Goal: Task Accomplishment & Management: Complete application form

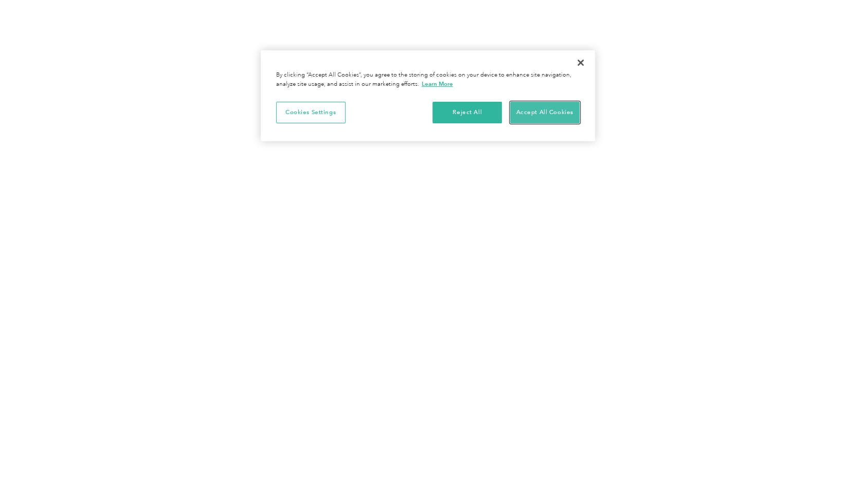
click at [527, 110] on button "Accept All Cookies" at bounding box center [544, 113] width 69 height 22
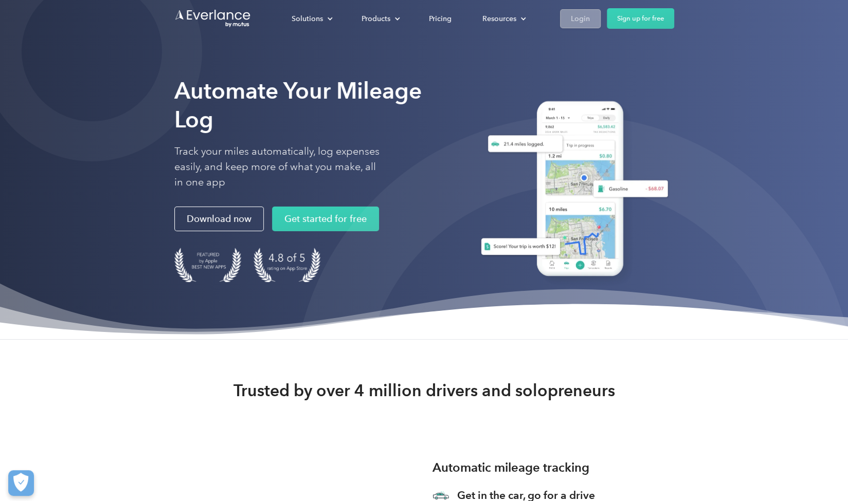
click at [589, 25] on div "Login" at bounding box center [580, 18] width 19 height 13
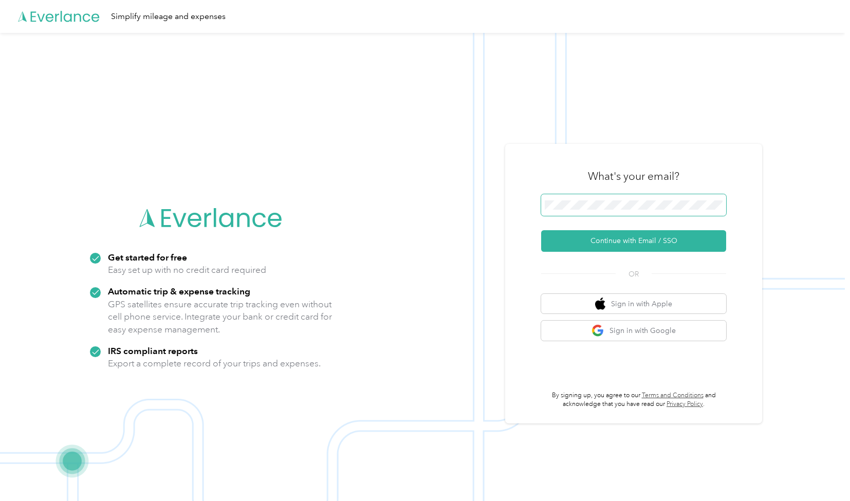
click at [597, 215] on span at bounding box center [633, 205] width 185 height 22
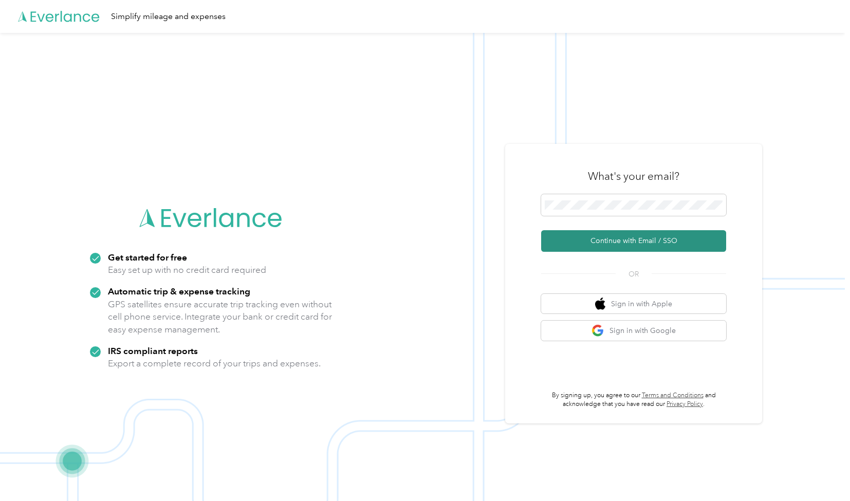
click at [617, 242] on button "Continue with Email / SSO" at bounding box center [633, 241] width 185 height 22
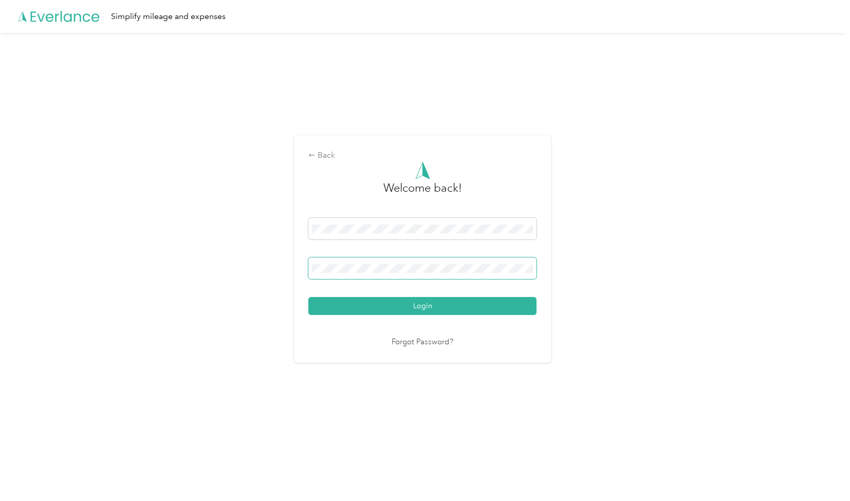
click at [308, 297] on button "Login" at bounding box center [422, 306] width 228 height 18
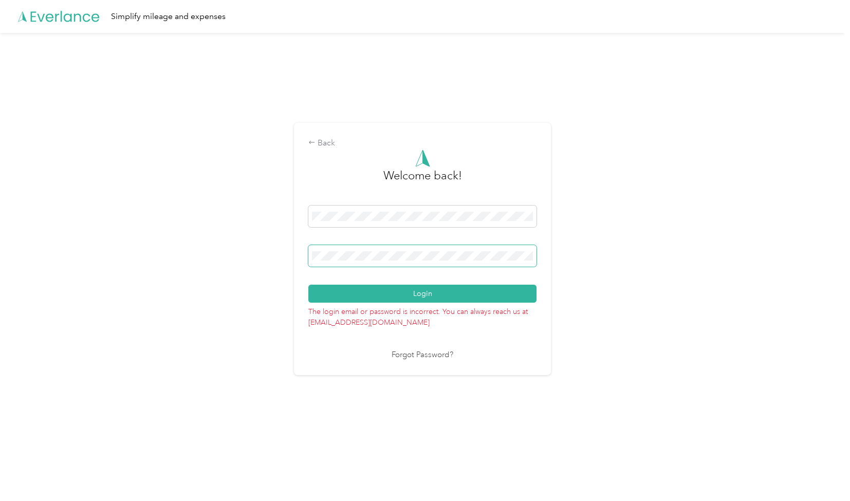
click at [308, 285] on button "Login" at bounding box center [422, 294] width 228 height 18
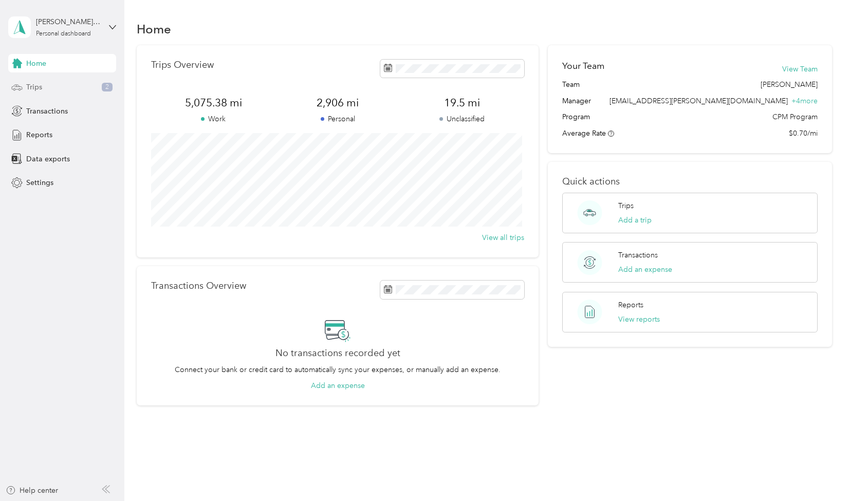
click at [45, 89] on div "Trips 2" at bounding box center [62, 87] width 108 height 19
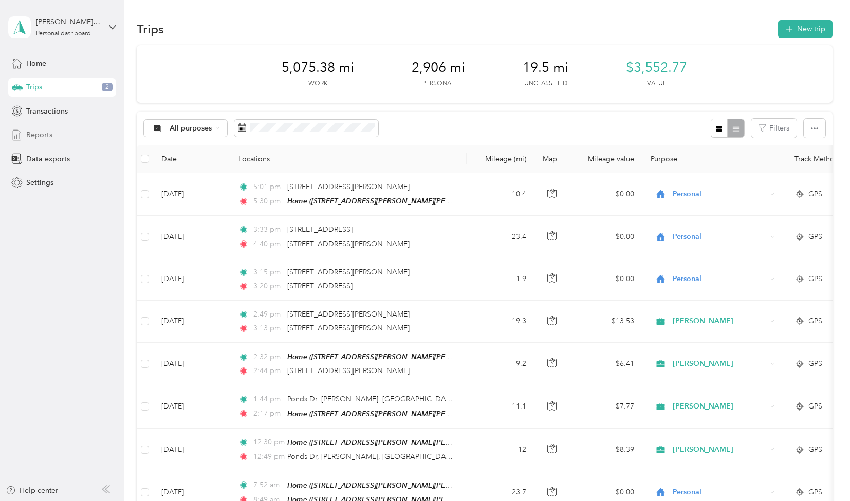
click at [37, 130] on span "Reports" at bounding box center [39, 135] width 26 height 11
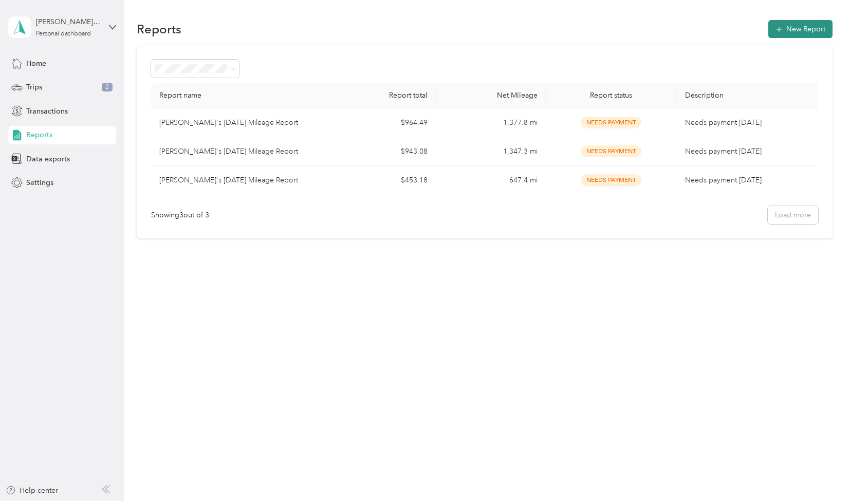
click at [783, 25] on span "button" at bounding box center [779, 29] width 7 height 9
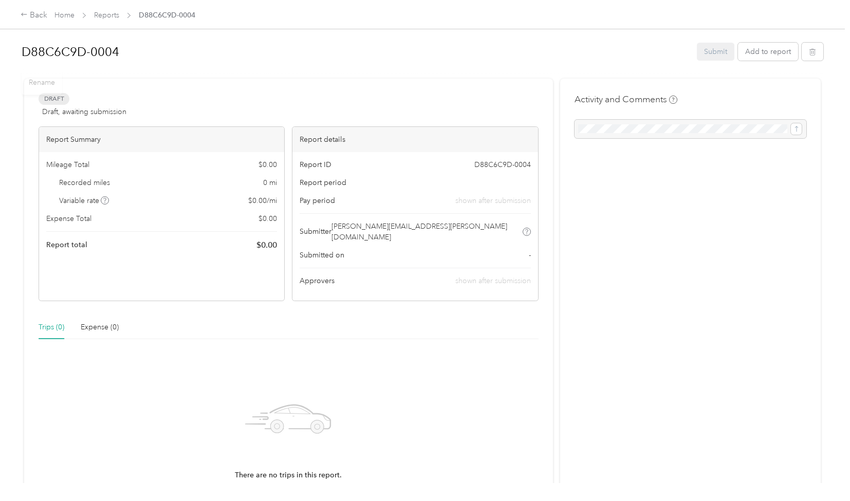
click at [48, 78] on div "Rename" at bounding box center [42, 81] width 41 height 25
click at [42, 83] on div "Rename" at bounding box center [42, 81] width 41 height 25
click at [112, 50] on h1 "D88C6C9D-0004" at bounding box center [356, 52] width 668 height 25
click at [630, 77] on div at bounding box center [423, 76] width 802 height 11
click at [751, 53] on button "Add to report" at bounding box center [768, 52] width 60 height 18
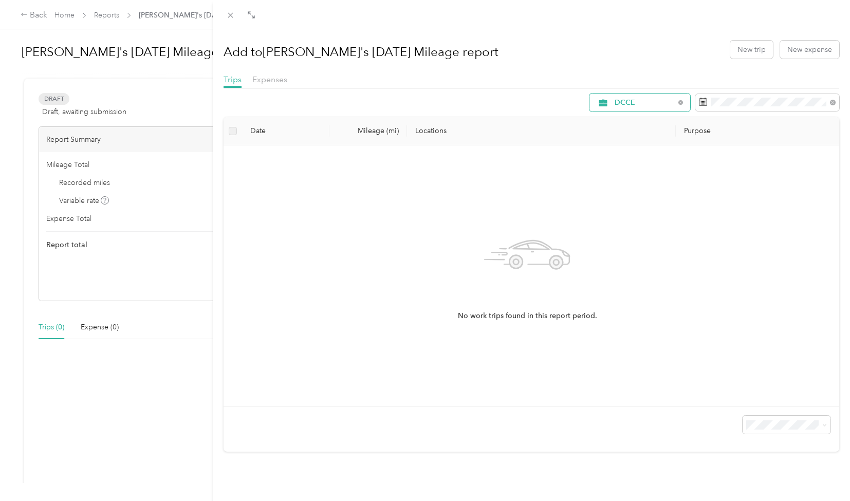
click at [647, 104] on span "DCCE" at bounding box center [645, 102] width 60 height 7
click at [620, 168] on li "[PERSON_NAME]" at bounding box center [631, 176] width 101 height 18
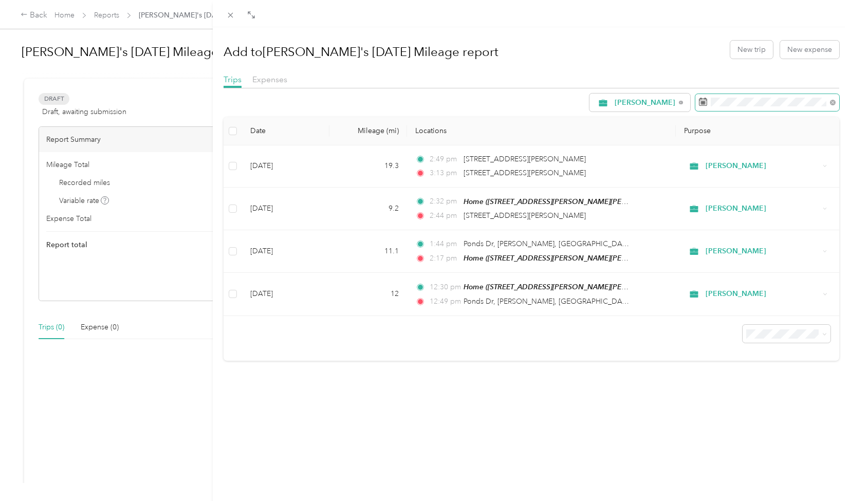
click at [699, 101] on icon at bounding box center [703, 102] width 8 height 8
click at [830, 102] on icon at bounding box center [833, 103] width 6 height 6
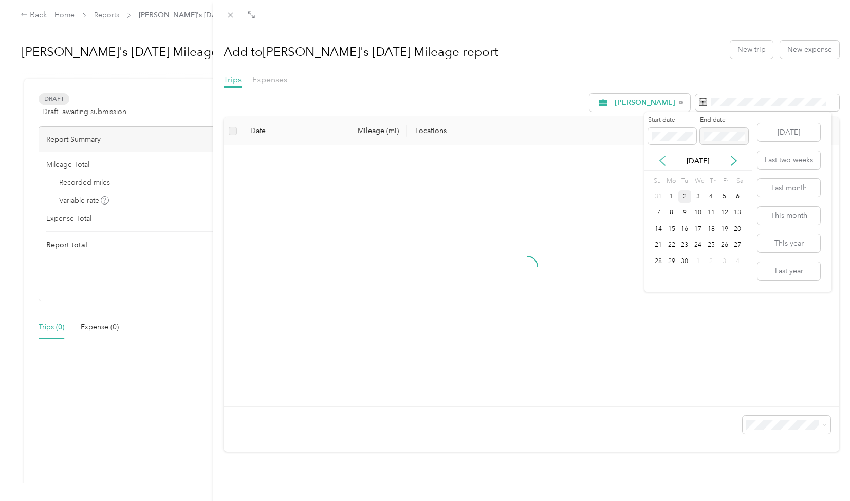
click at [662, 158] on icon at bounding box center [663, 161] width 10 height 10
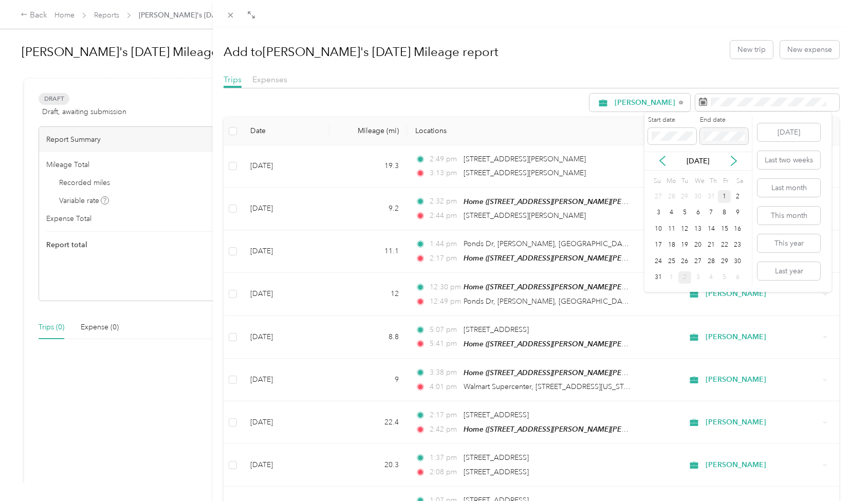
click at [724, 197] on div "1" at bounding box center [724, 196] width 13 height 13
click at [658, 280] on div "31" at bounding box center [658, 277] width 13 height 13
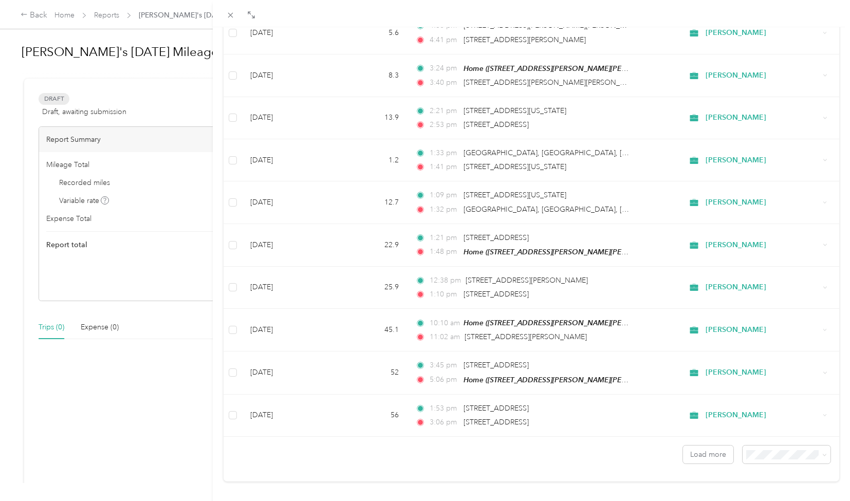
scroll to position [776, 0]
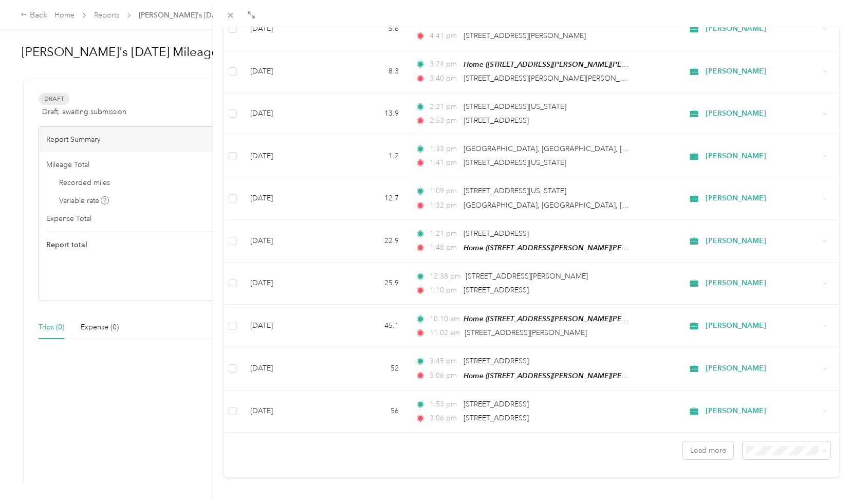
click at [757, 425] on li "100 per load" at bounding box center [779, 421] width 88 height 18
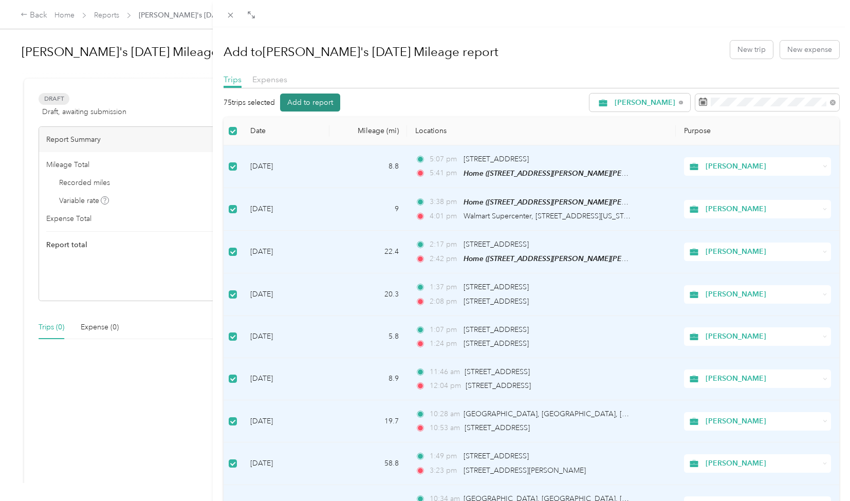
click at [323, 98] on button "Add to report" at bounding box center [310, 103] width 60 height 18
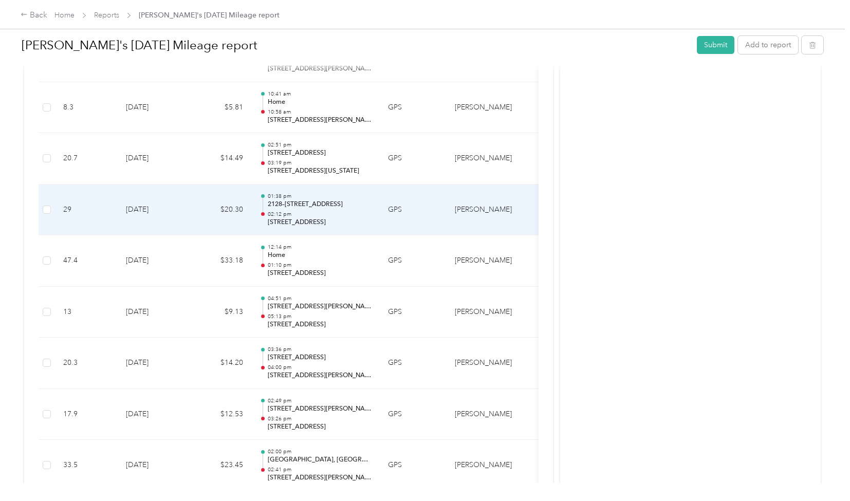
scroll to position [3669, 0]
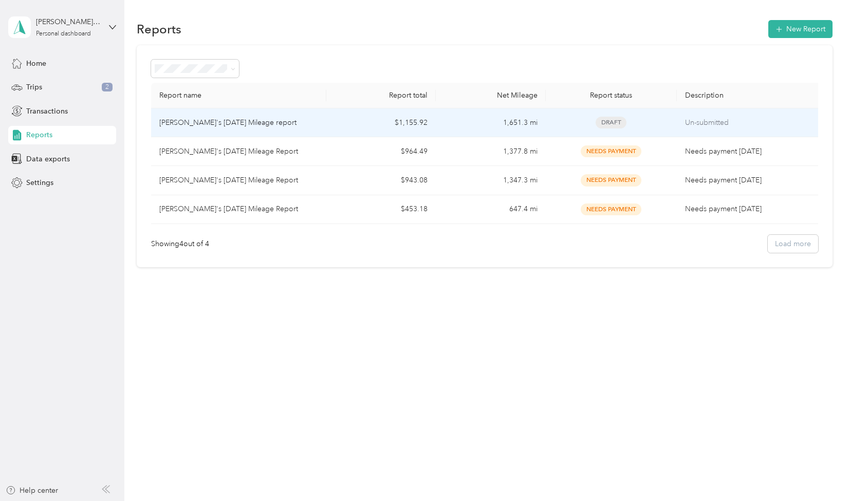
click at [357, 122] on td "$1,155.92" at bounding box center [381, 122] width 110 height 29
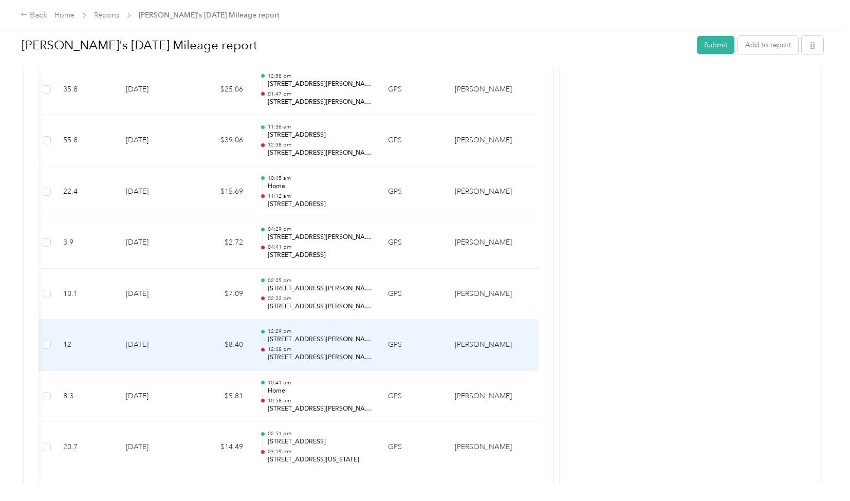
scroll to position [0, 103]
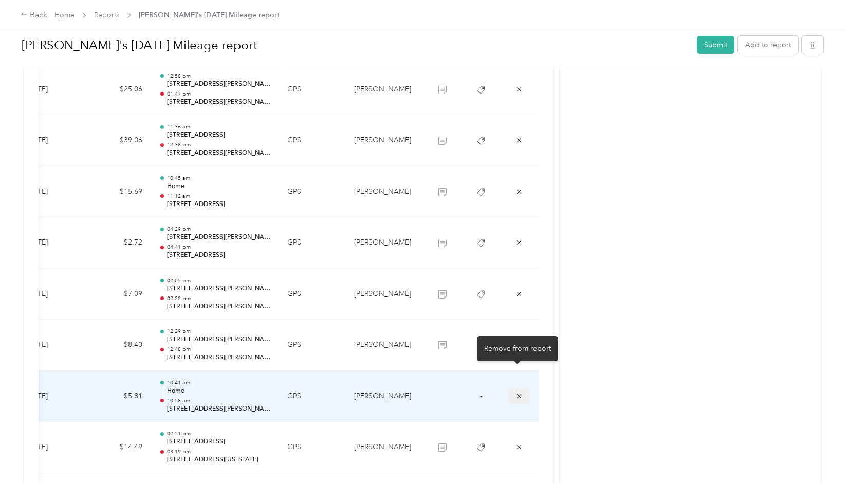
click at [516, 393] on icon "submit" at bounding box center [519, 396] width 7 height 7
click at [518, 394] on icon "submit" at bounding box center [519, 396] width 4 height 4
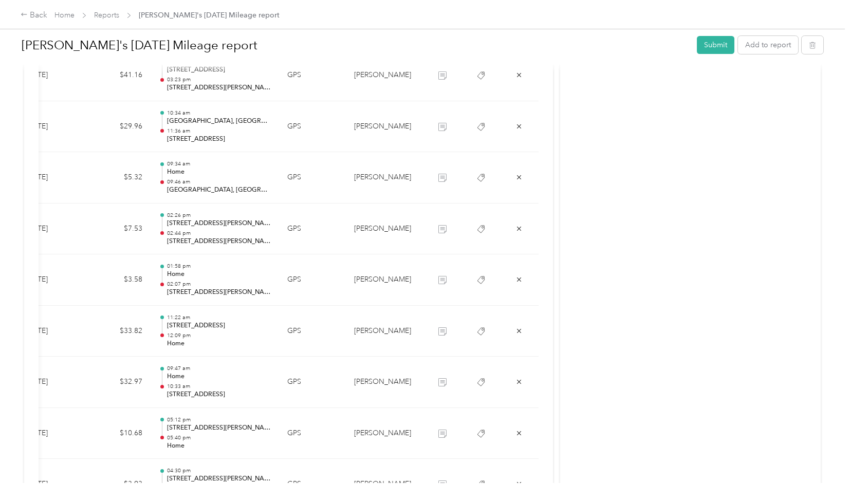
scroll to position [623, 0]
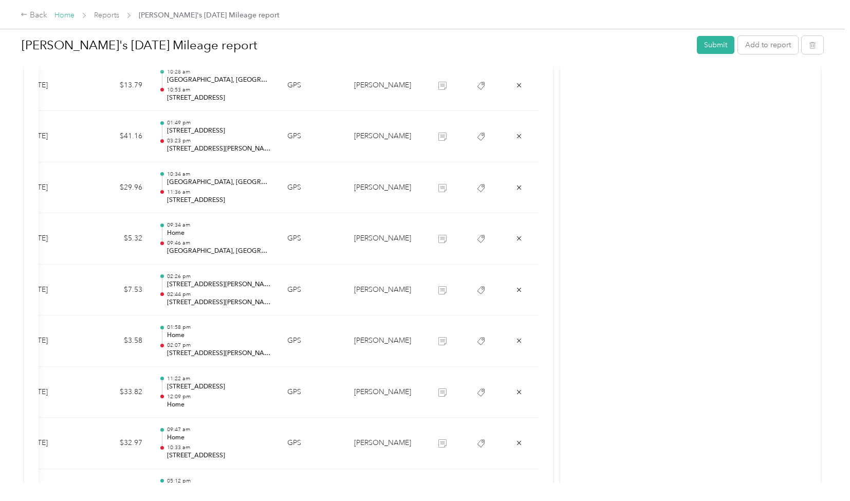
click at [66, 11] on link "Home" at bounding box center [64, 15] width 20 height 9
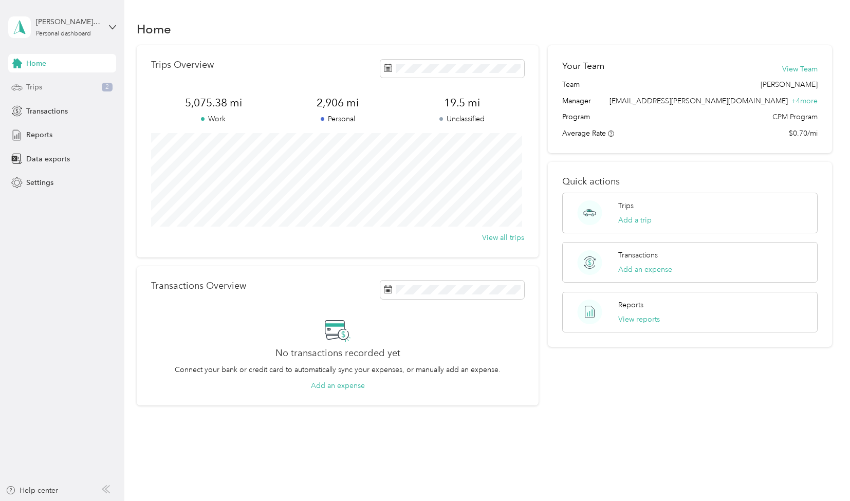
click at [44, 84] on div "Trips 2" at bounding box center [62, 87] width 108 height 19
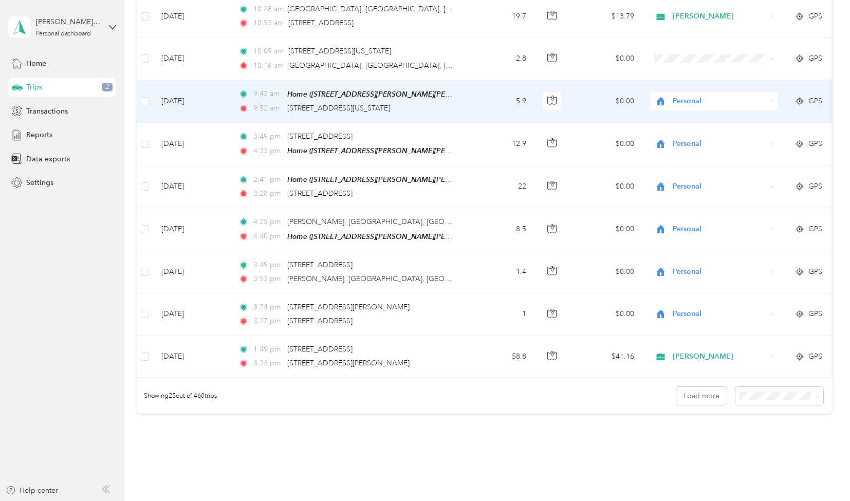
scroll to position [910, 0]
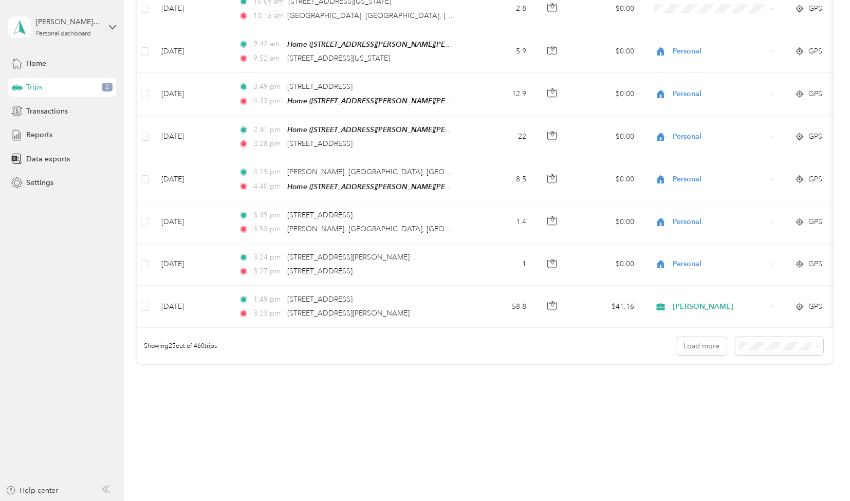
click at [762, 397] on span "100 per load" at bounding box center [761, 396] width 42 height 9
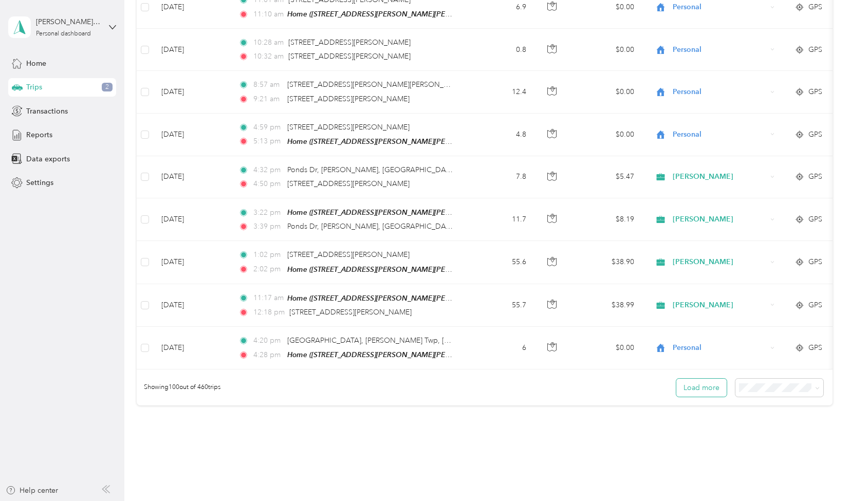
click at [698, 379] on button "Load more" at bounding box center [702, 388] width 50 height 18
click at [696, 379] on button "Load more" at bounding box center [702, 388] width 50 height 18
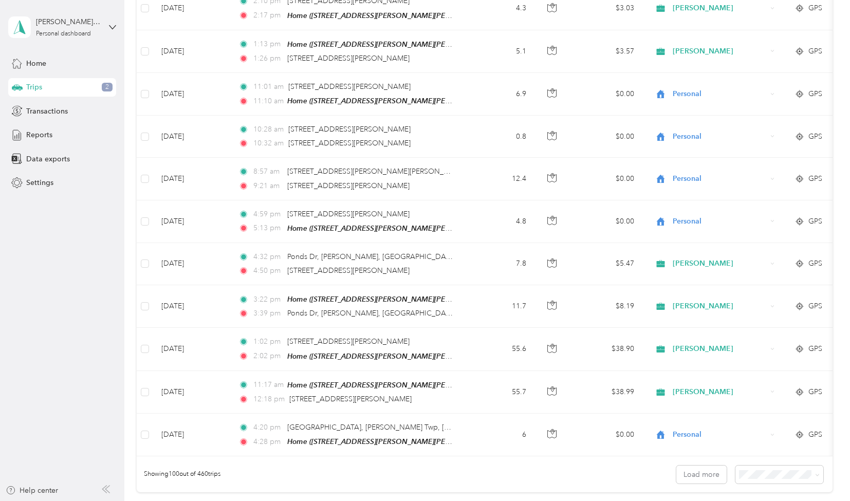
scroll to position [3974, 0]
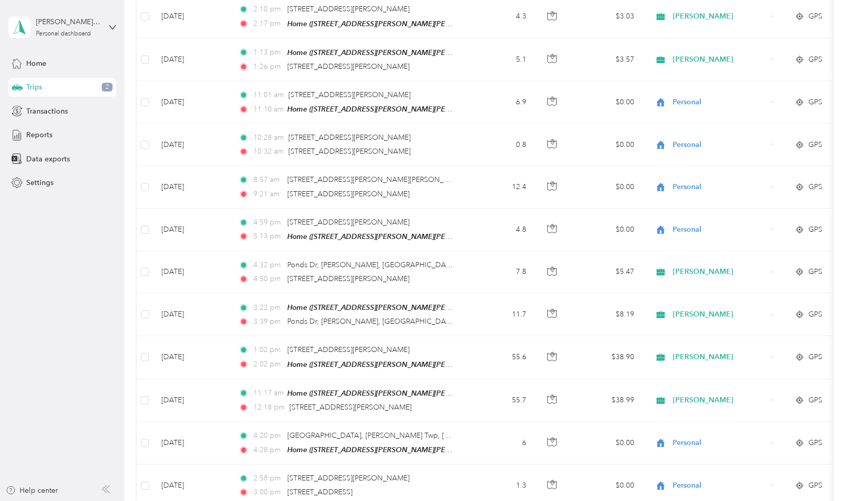
click at [34, 402] on aside "ashleyl@siporin.net Personal dashboard Home Trips 2 Transactions Reports Data e…" at bounding box center [62, 250] width 124 height 501
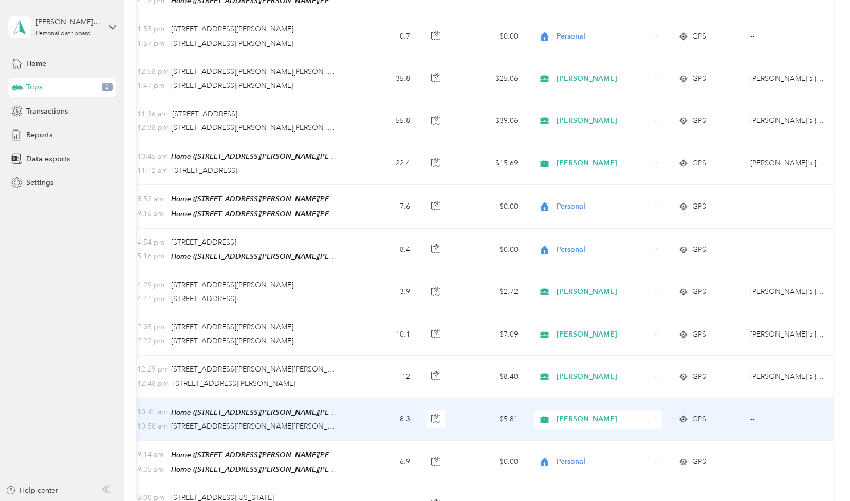
scroll to position [0, 158]
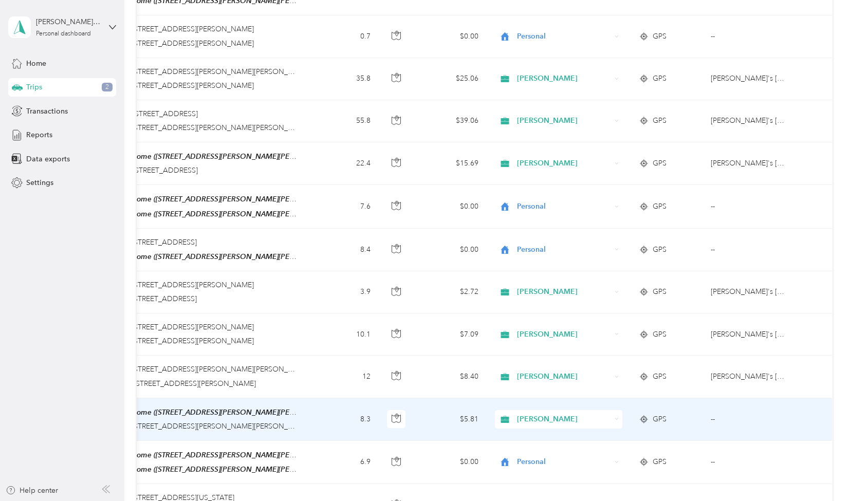
click at [711, 398] on td "--" at bounding box center [750, 419] width 94 height 43
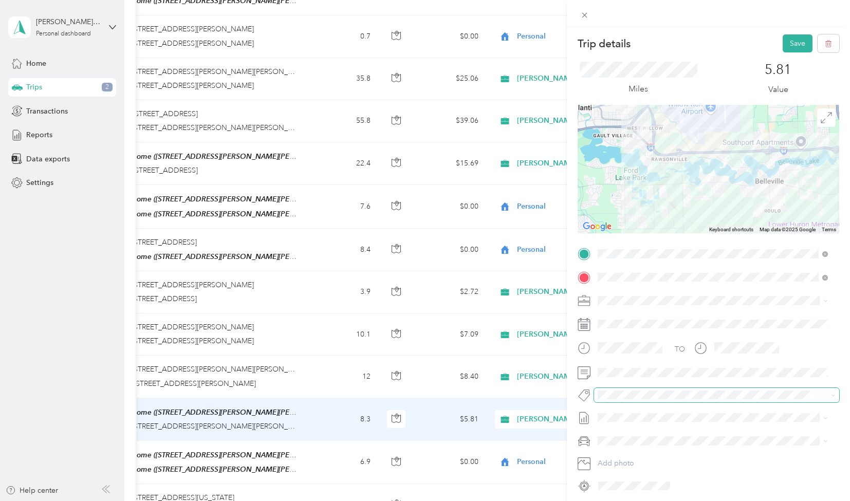
click at [600, 390] on span at bounding box center [708, 395] width 228 height 11
click at [625, 433] on span "[PERSON_NAME]" at bounding box center [634, 432] width 50 height 9
click at [618, 450] on span "[PERSON_NAME]'s [DATE] Mileage report" at bounding box center [666, 453] width 137 height 11
click at [786, 46] on button "Save" at bounding box center [798, 43] width 30 height 18
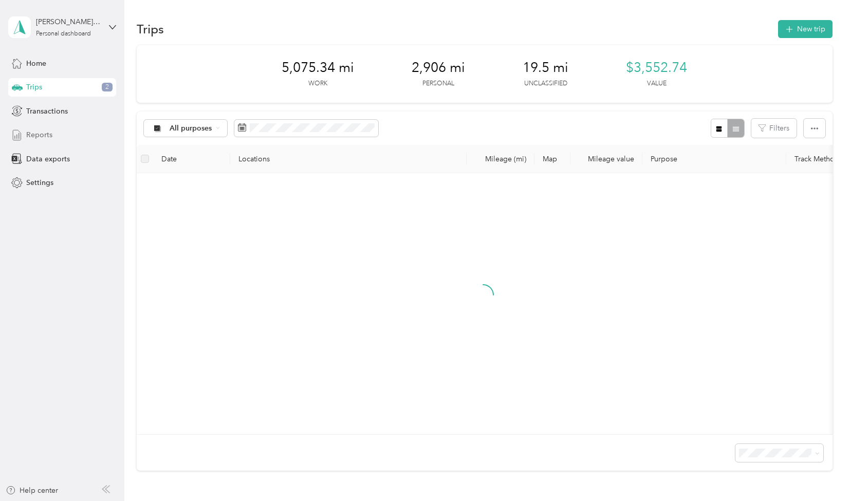
click at [41, 134] on span "Reports" at bounding box center [39, 135] width 26 height 11
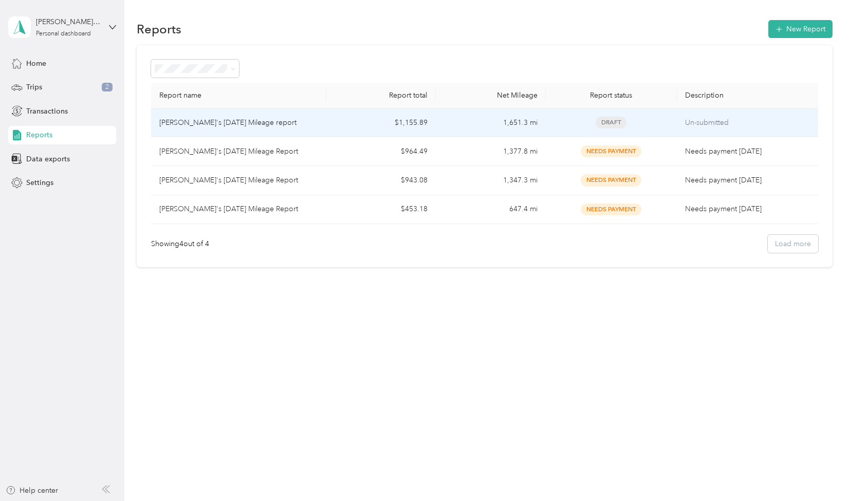
click at [696, 120] on p "Un-submitted" at bounding box center [750, 122] width 130 height 11
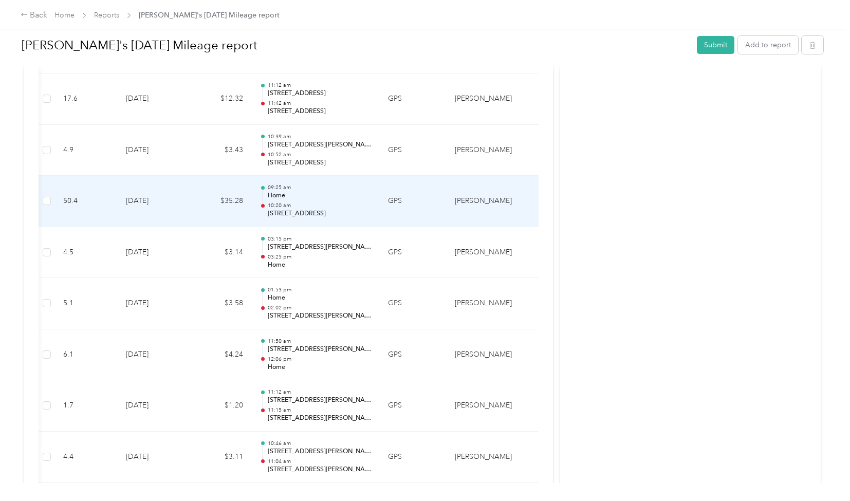
scroll to position [0, 103]
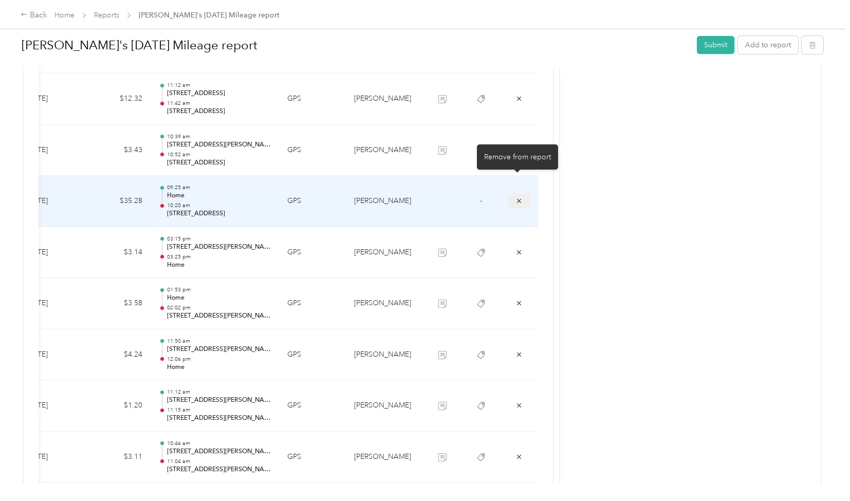
click at [517, 197] on icon "submit" at bounding box center [519, 200] width 7 height 7
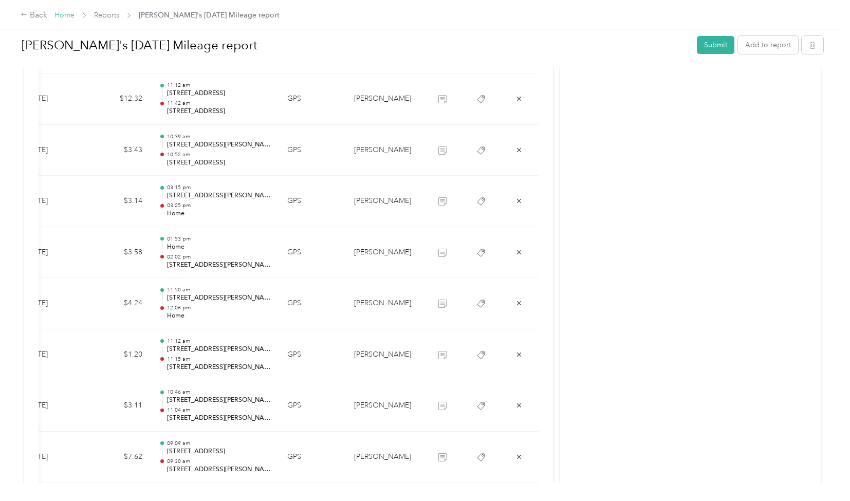
click at [64, 14] on link "Home" at bounding box center [64, 15] width 20 height 9
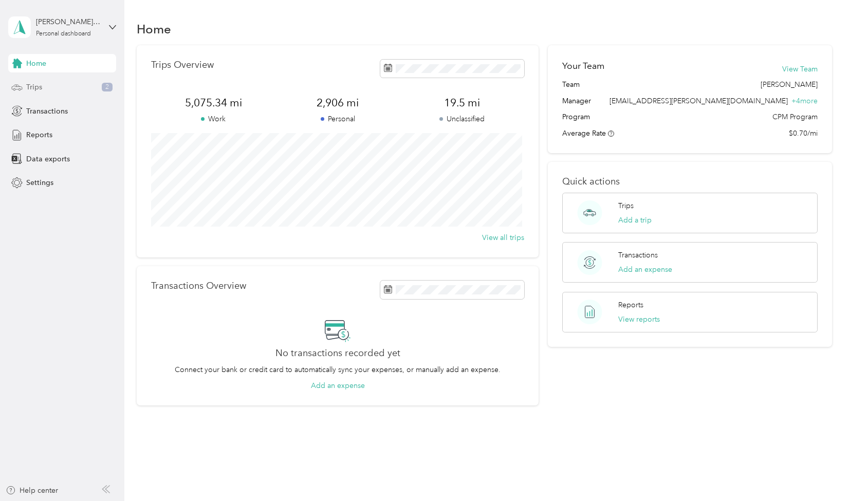
click at [38, 85] on span "Trips" at bounding box center [34, 87] width 16 height 11
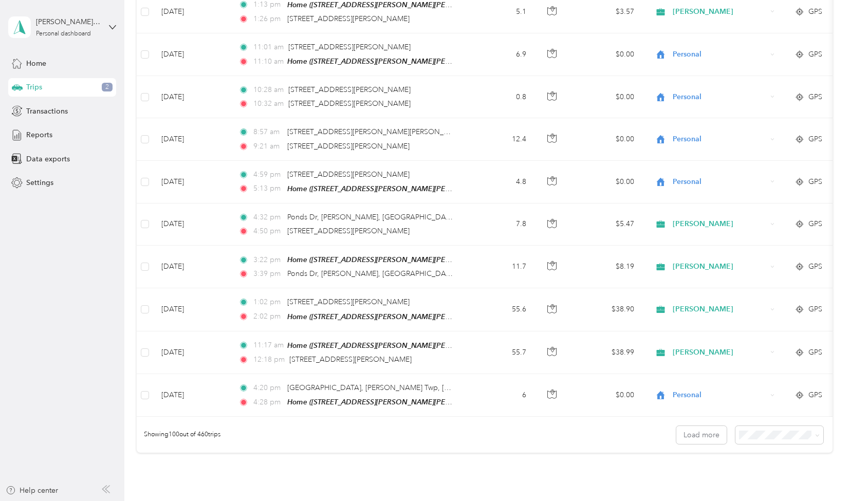
scroll to position [4046, 0]
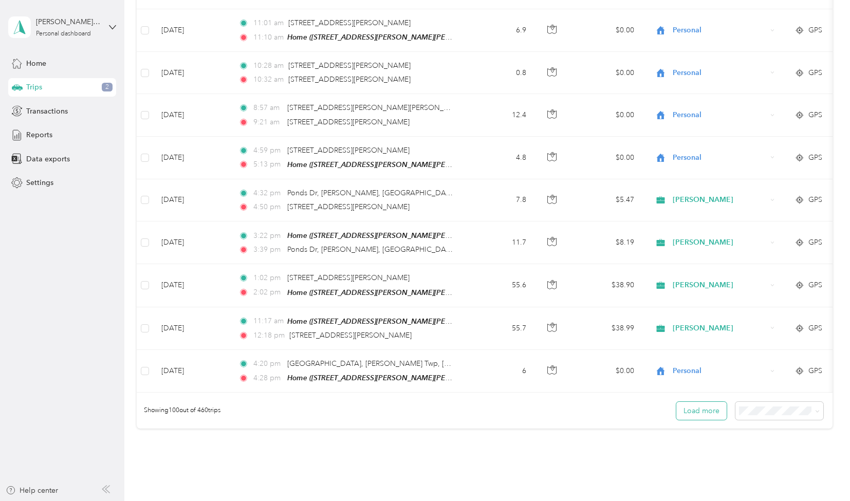
click at [695, 402] on button "Load more" at bounding box center [702, 411] width 50 height 18
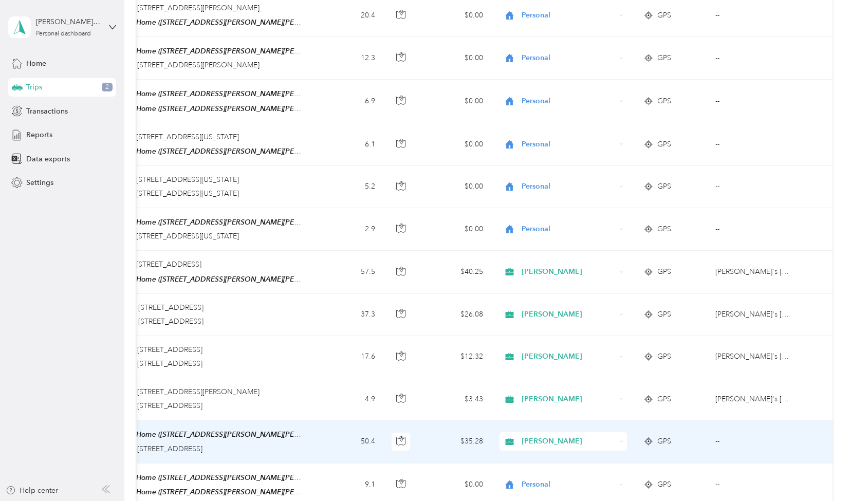
scroll to position [0, 158]
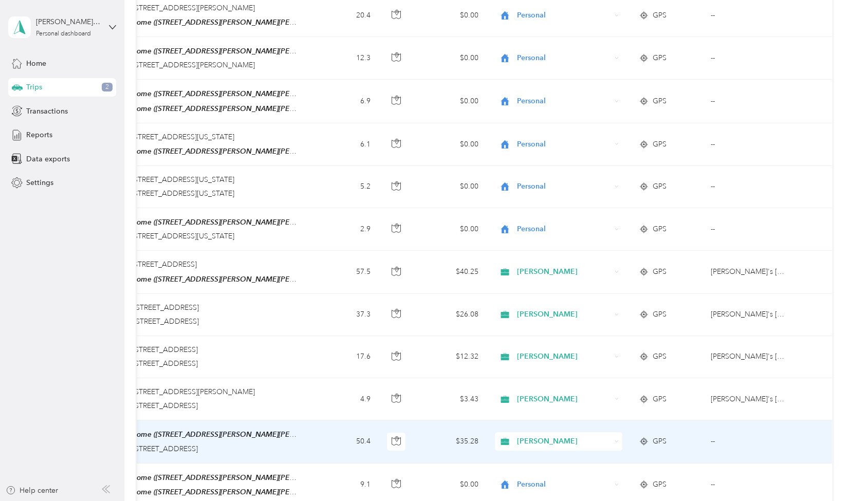
click at [711, 421] on td "--" at bounding box center [750, 442] width 94 height 43
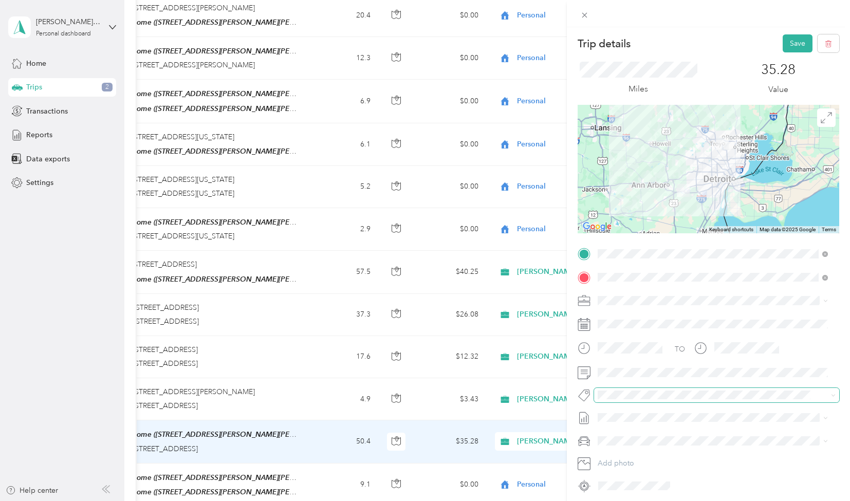
click at [611, 390] on span at bounding box center [708, 395] width 228 height 11
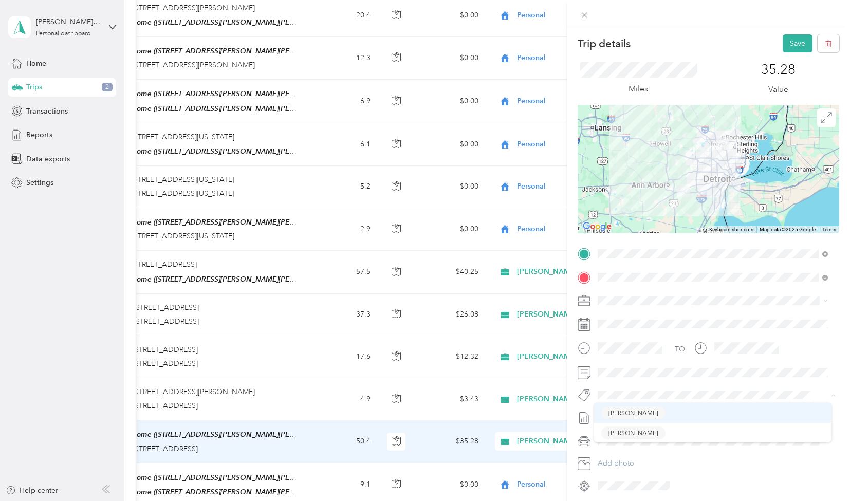
click at [623, 501] on div "Trip details Save This trip cannot be edited because it is either under review,…" at bounding box center [422, 501] width 845 height 0
click at [615, 412] on span "[PERSON_NAME]" at bounding box center [634, 408] width 50 height 9
click at [612, 452] on span "[PERSON_NAME]'s [DATE] Mileage report" at bounding box center [666, 453] width 137 height 11
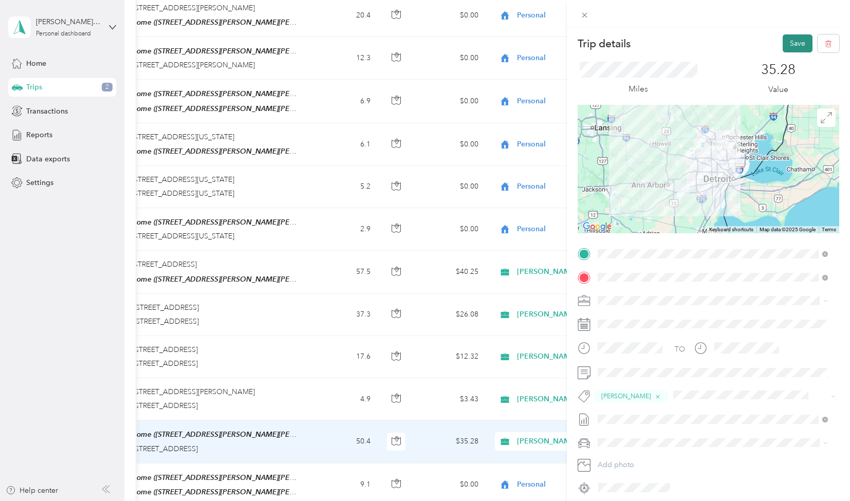
click at [783, 44] on button "Save" at bounding box center [798, 43] width 30 height 18
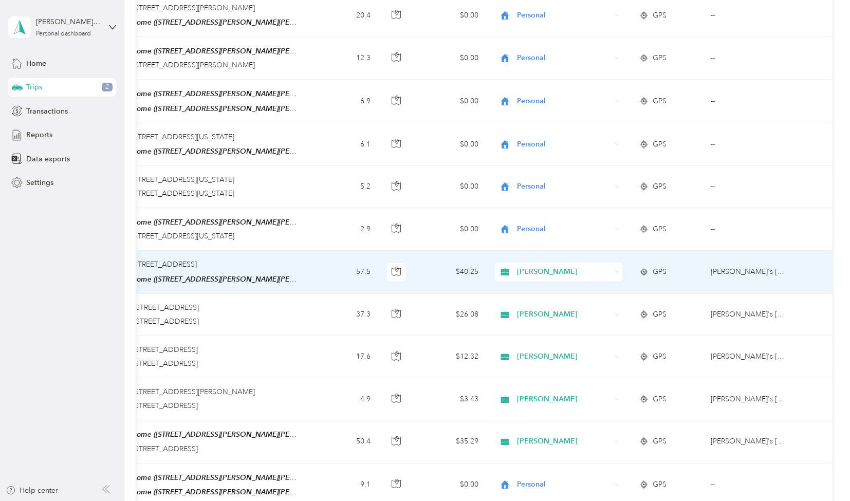
click at [726, 251] on td "[PERSON_NAME]'s [DATE] Mileage report" at bounding box center [750, 272] width 94 height 43
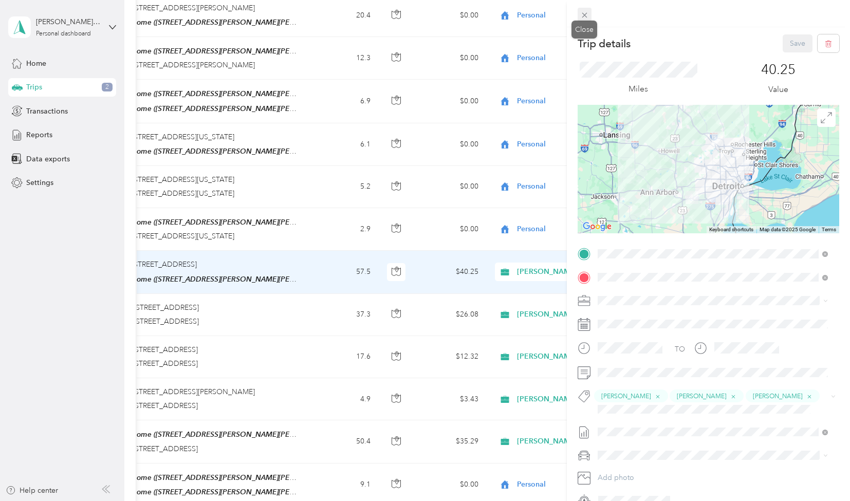
click at [587, 14] on icon at bounding box center [584, 15] width 9 height 9
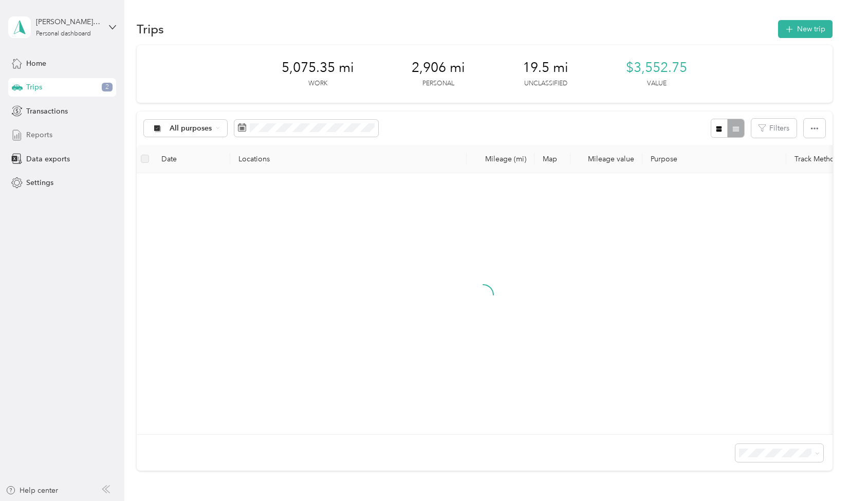
click at [44, 134] on span "Reports" at bounding box center [39, 135] width 26 height 11
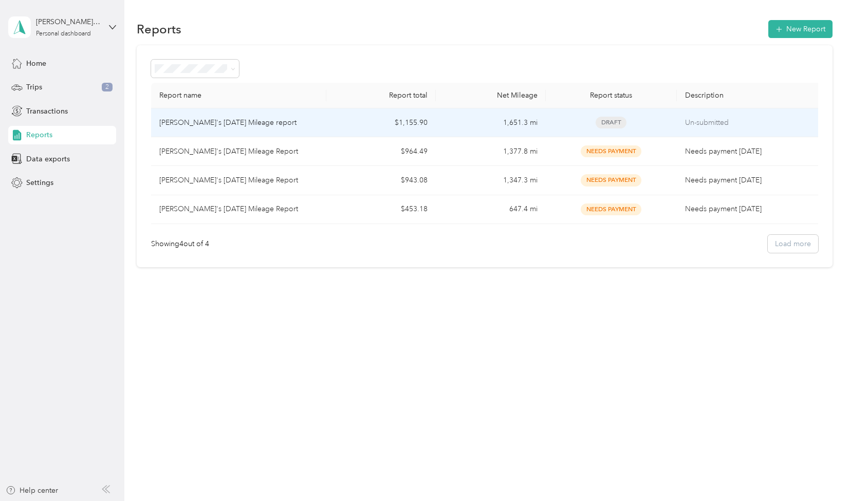
click at [320, 121] on td "[PERSON_NAME]'s [DATE] Mileage report" at bounding box center [238, 122] width 175 height 29
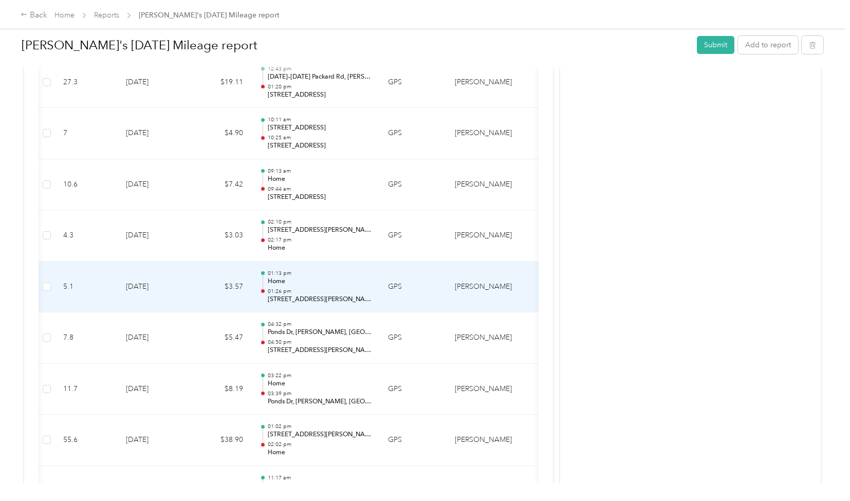
scroll to position [0, 103]
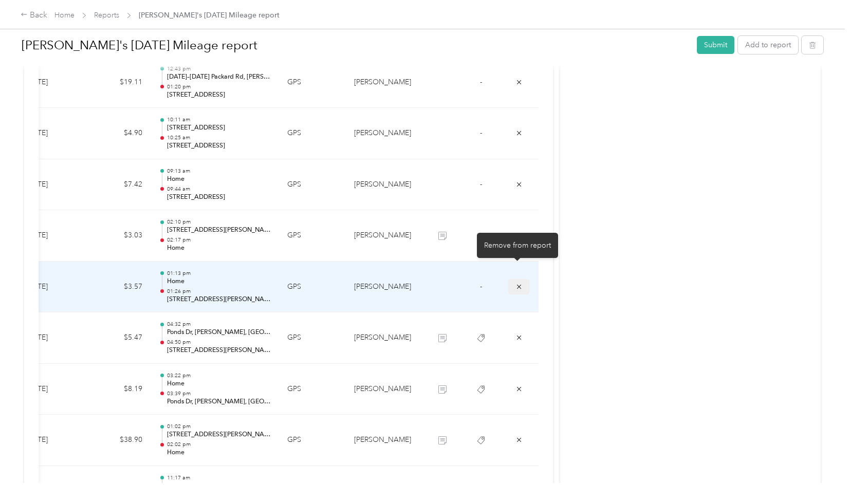
click at [516, 283] on icon "submit" at bounding box center [519, 286] width 7 height 7
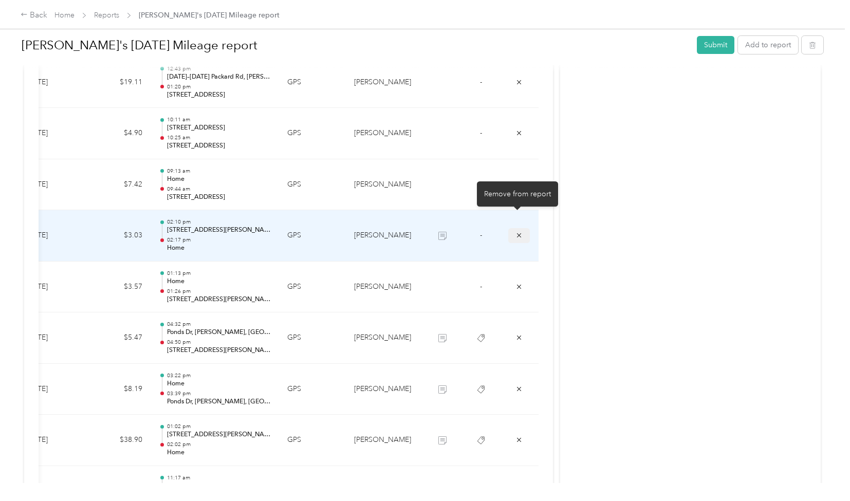
click at [519, 232] on icon "submit" at bounding box center [519, 235] width 7 height 7
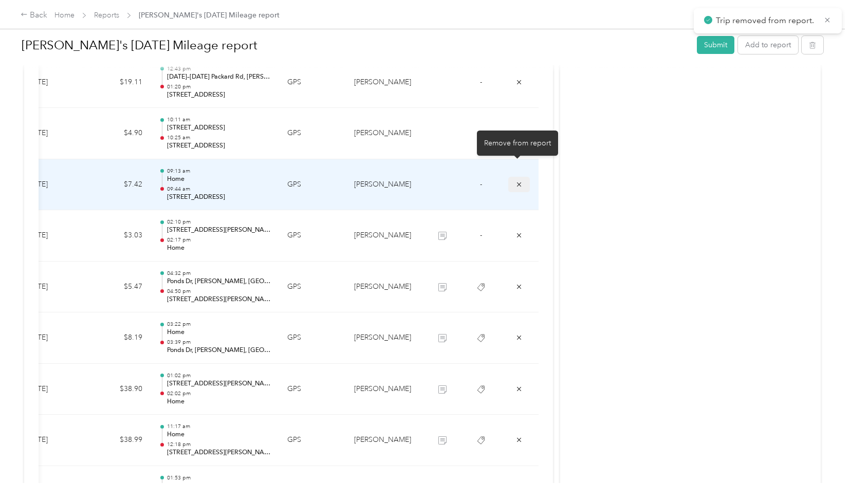
click at [517, 181] on icon "submit" at bounding box center [519, 184] width 7 height 7
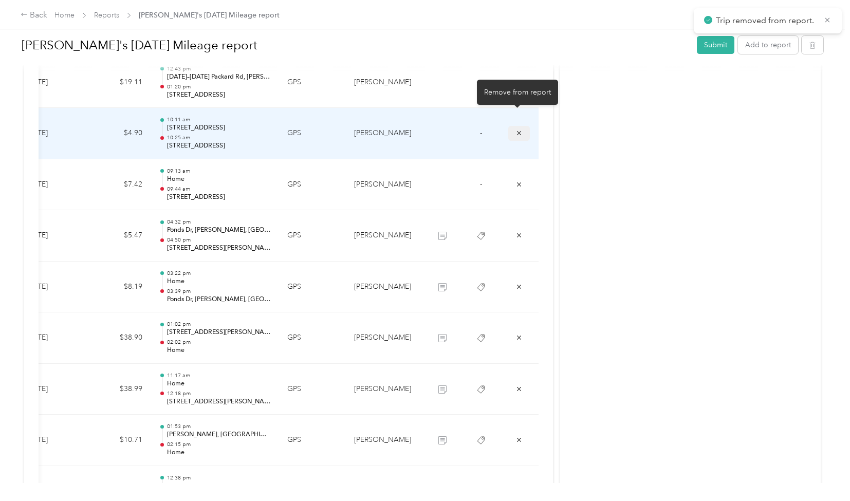
click at [517, 130] on icon "submit" at bounding box center [519, 133] width 7 height 7
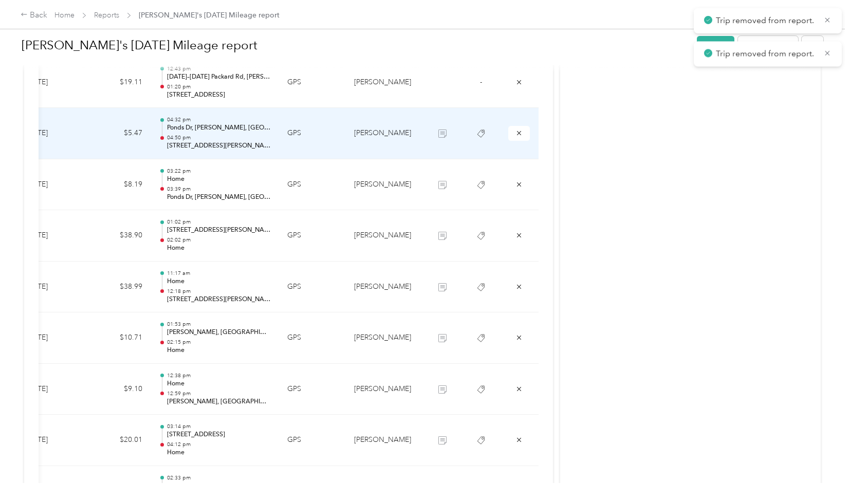
click at [517, 130] on icon "submit" at bounding box center [519, 133] width 7 height 7
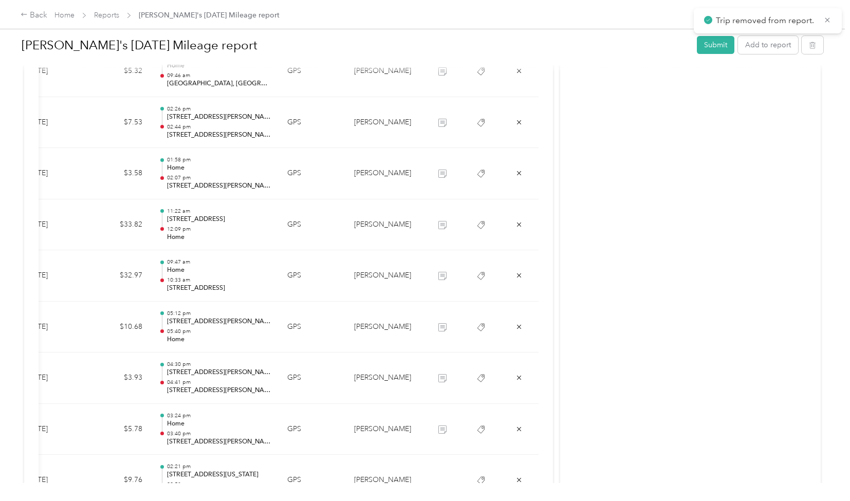
scroll to position [640, 0]
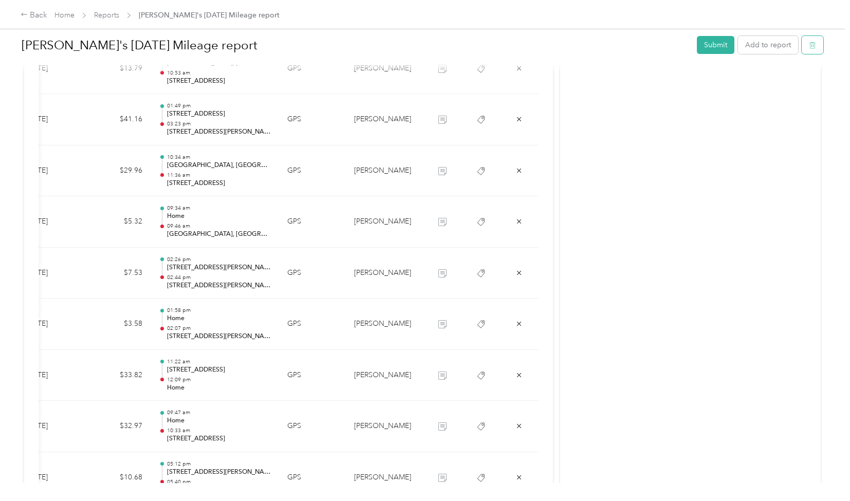
click at [806, 42] on button "button" at bounding box center [813, 45] width 22 height 18
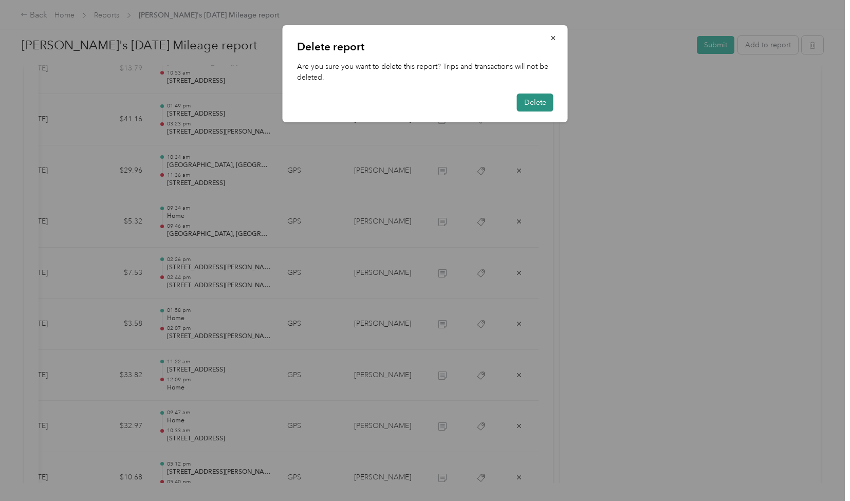
click at [530, 103] on button "Delete" at bounding box center [535, 103] width 37 height 18
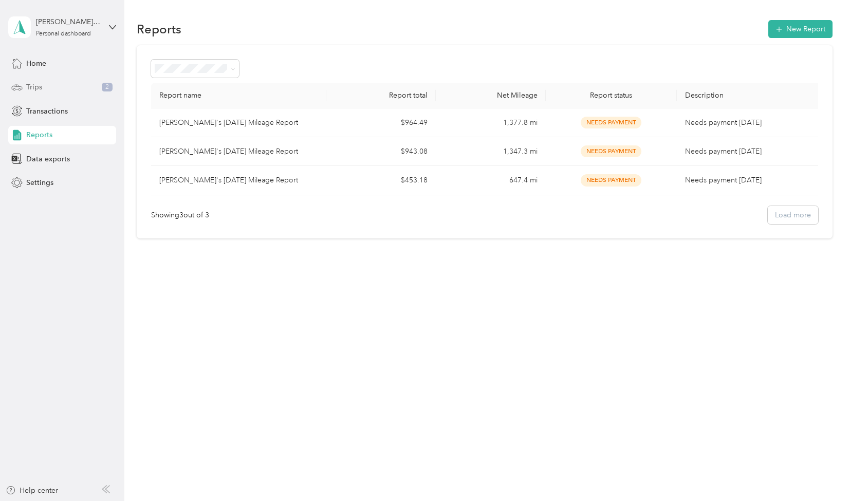
click at [30, 89] on span "Trips" at bounding box center [34, 87] width 16 height 11
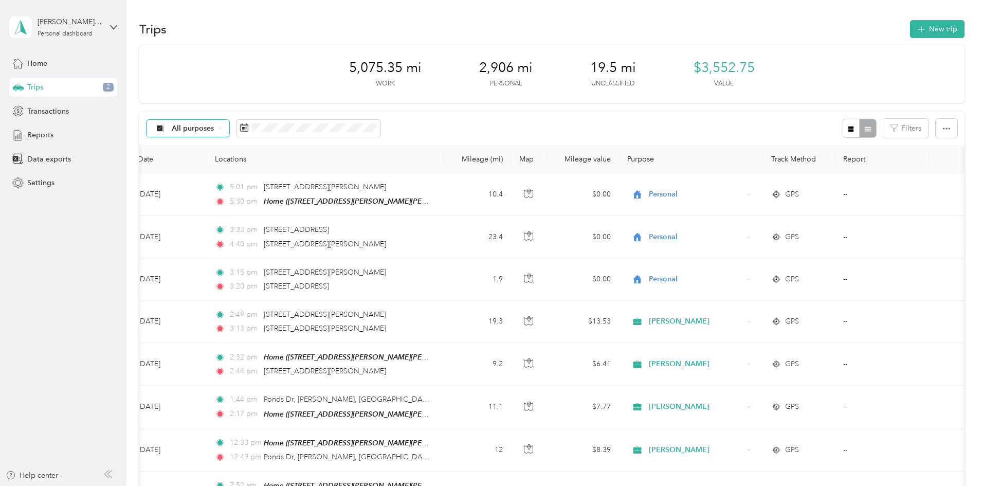
click at [222, 130] on icon at bounding box center [220, 128] width 4 height 4
click at [257, 202] on span "[PERSON_NAME]" at bounding box center [271, 200] width 61 height 11
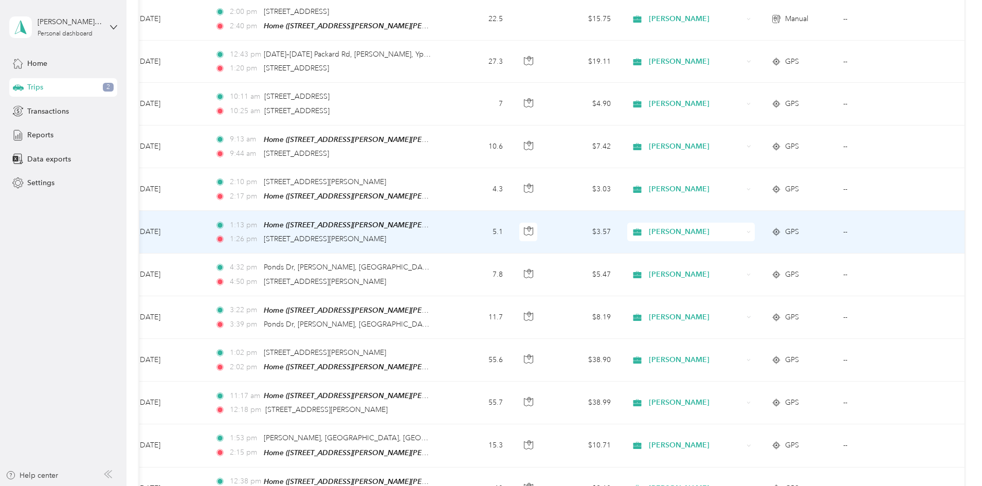
scroll to position [0, 166]
click at [835, 220] on td "--" at bounding box center [882, 232] width 94 height 43
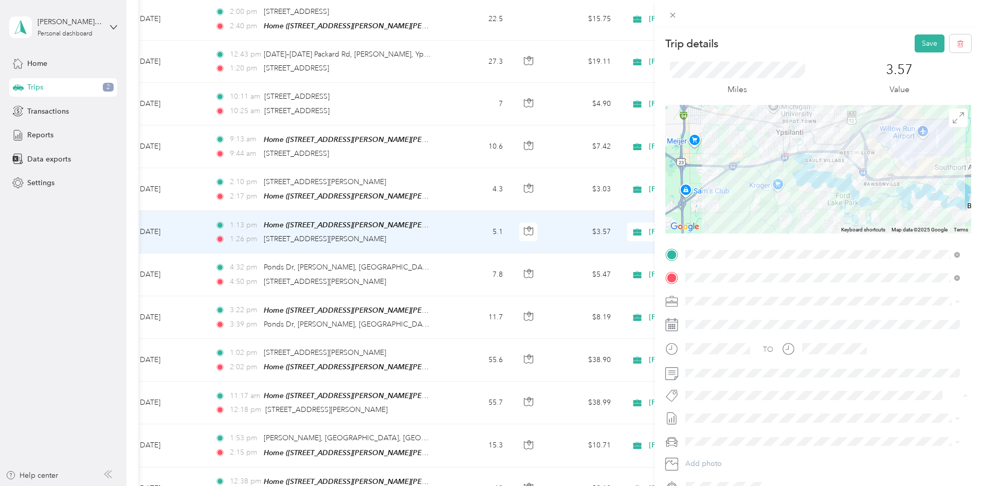
click at [711, 413] on span "[PERSON_NAME]" at bounding box center [721, 413] width 50 height 9
click at [699, 435] on span "[PERSON_NAME]" at bounding box center [721, 433] width 50 height 9
click at [850, 43] on button "Save" at bounding box center [930, 43] width 30 height 18
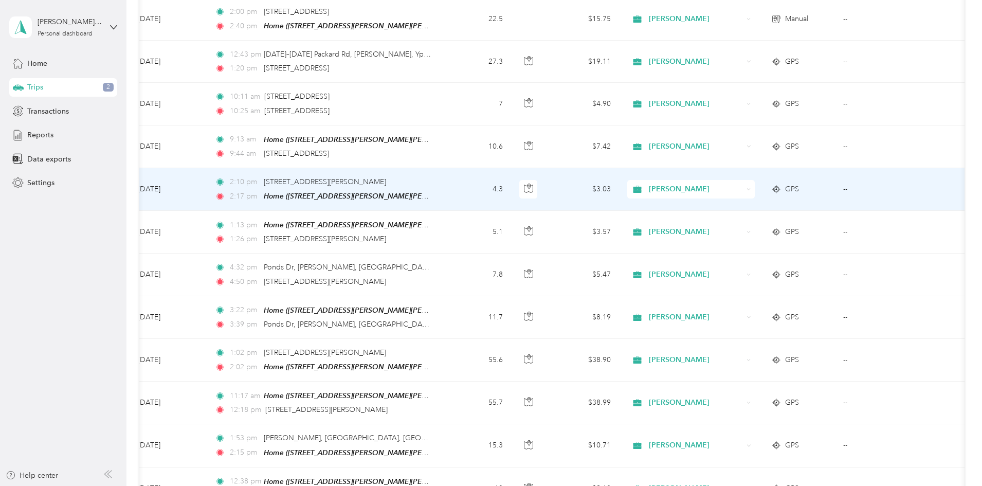
scroll to position [0, 165]
click at [835, 179] on td "--" at bounding box center [882, 189] width 94 height 43
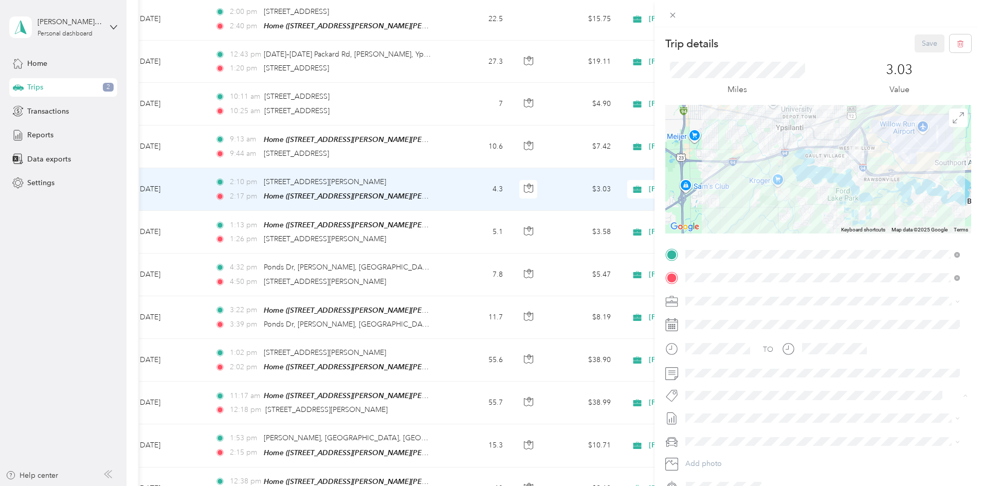
click at [701, 435] on button "[PERSON_NAME]" at bounding box center [721, 433] width 64 height 13
click at [727, 414] on span "[PERSON_NAME]" at bounding box center [721, 414] width 50 height 9
click at [850, 43] on button "Save" at bounding box center [930, 43] width 30 height 18
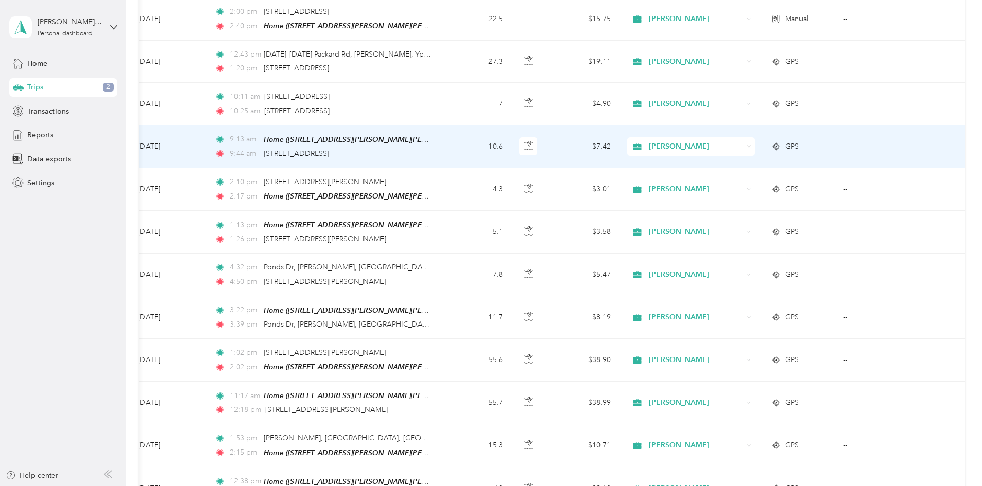
scroll to position [0, 166]
click at [835, 137] on td "--" at bounding box center [882, 146] width 94 height 43
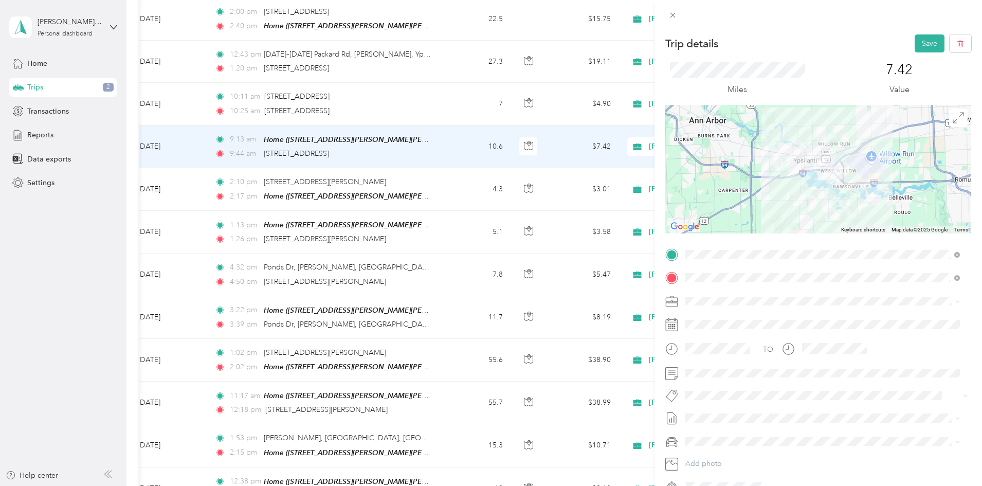
click at [702, 453] on span "[PERSON_NAME]" at bounding box center [721, 450] width 50 height 9
click at [850, 45] on button "Save" at bounding box center [930, 43] width 30 height 18
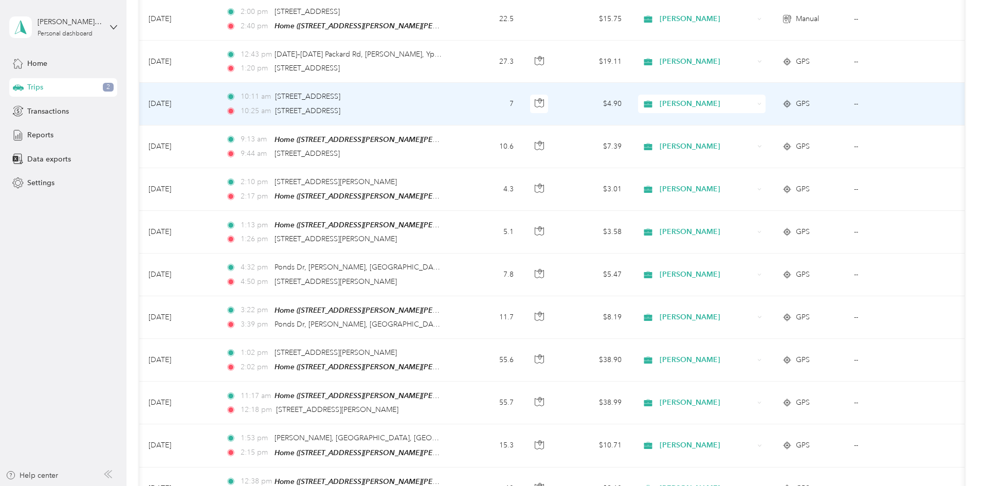
scroll to position [0, 166]
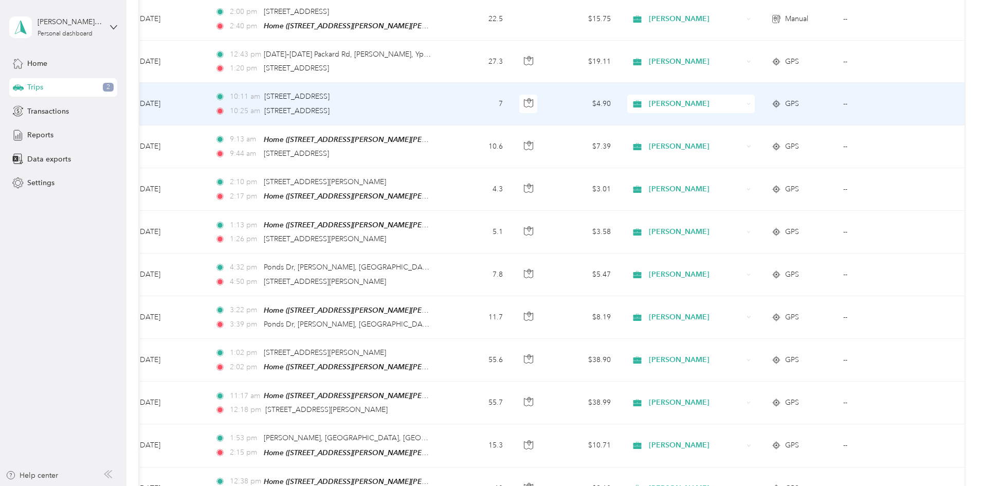
click at [835, 95] on td "--" at bounding box center [882, 104] width 94 height 42
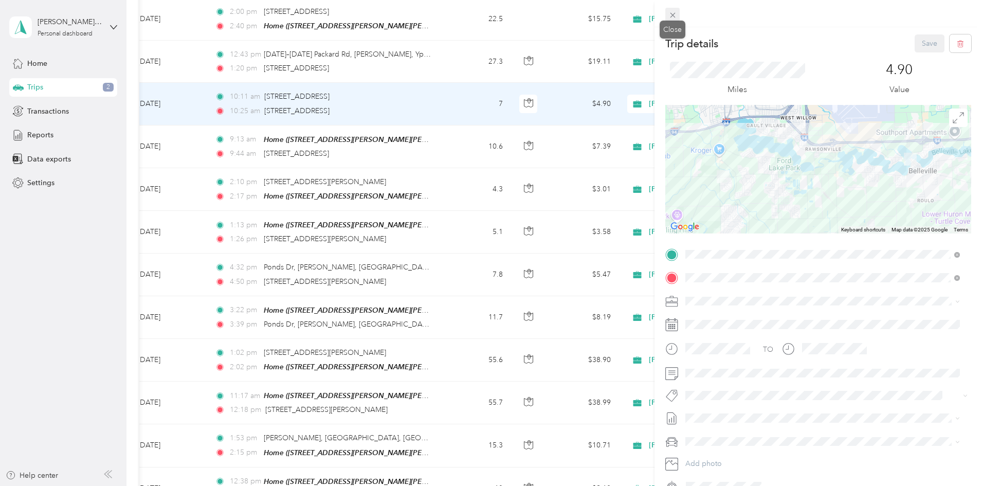
click at [673, 16] on icon at bounding box center [672, 15] width 5 height 5
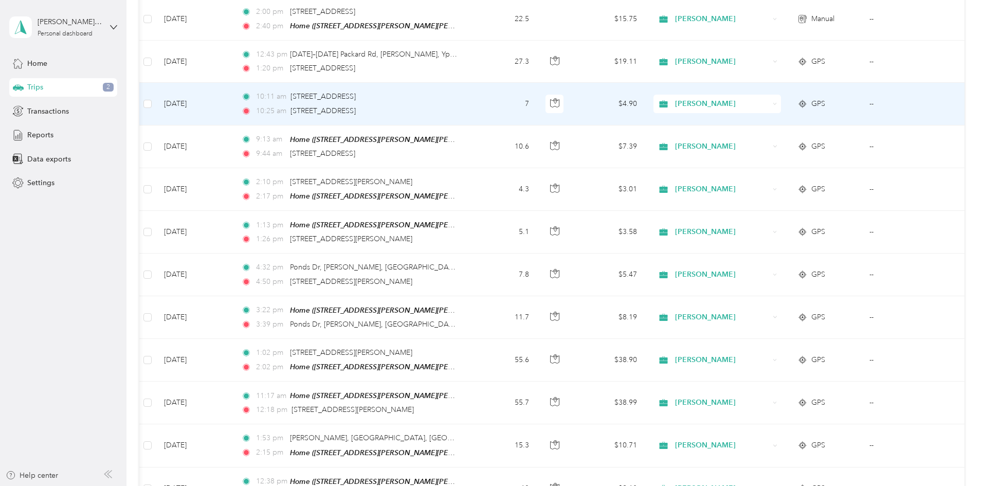
scroll to position [0, 166]
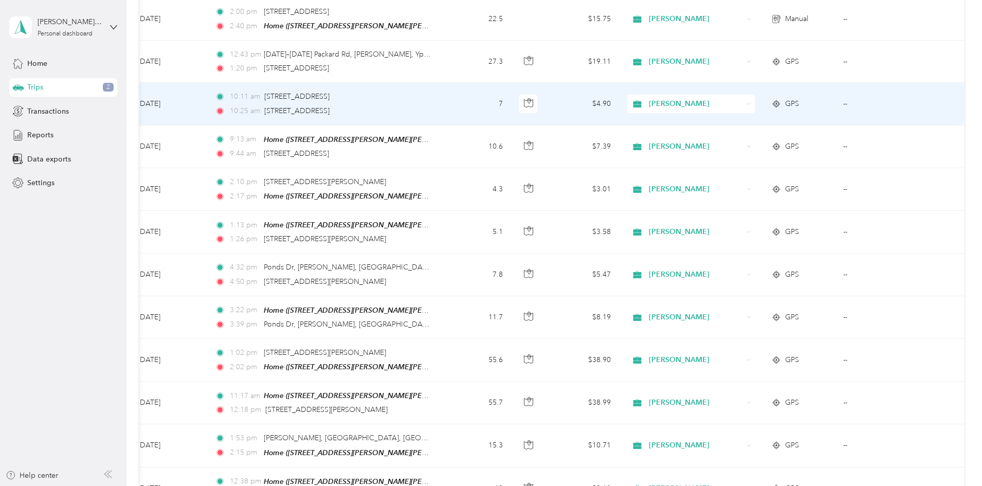
click at [835, 92] on td "--" at bounding box center [882, 104] width 94 height 42
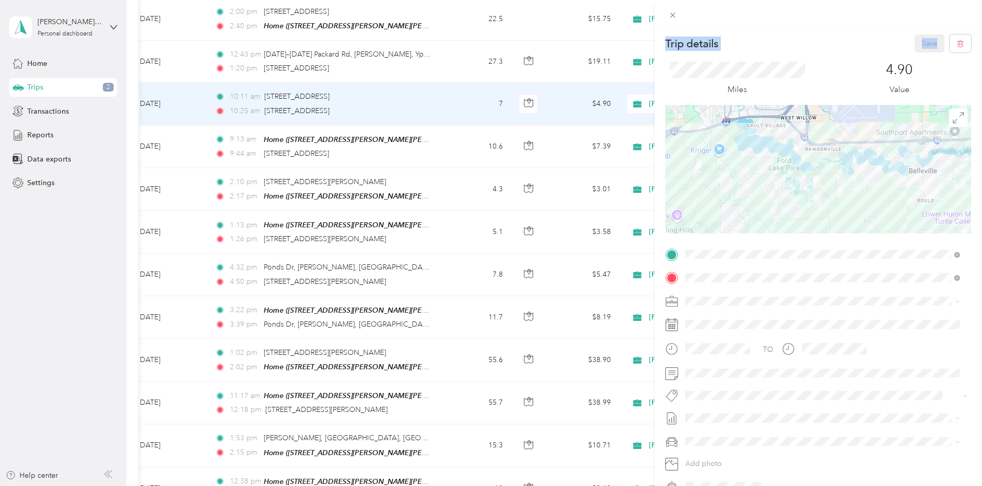
drag, startPoint x: 773, startPoint y: 92, endPoint x: 679, endPoint y: 424, distance: 345.7
click at [654, 307] on div "Trip details Save This trip cannot be edited because it is either under review,…" at bounding box center [491, 243] width 982 height 486
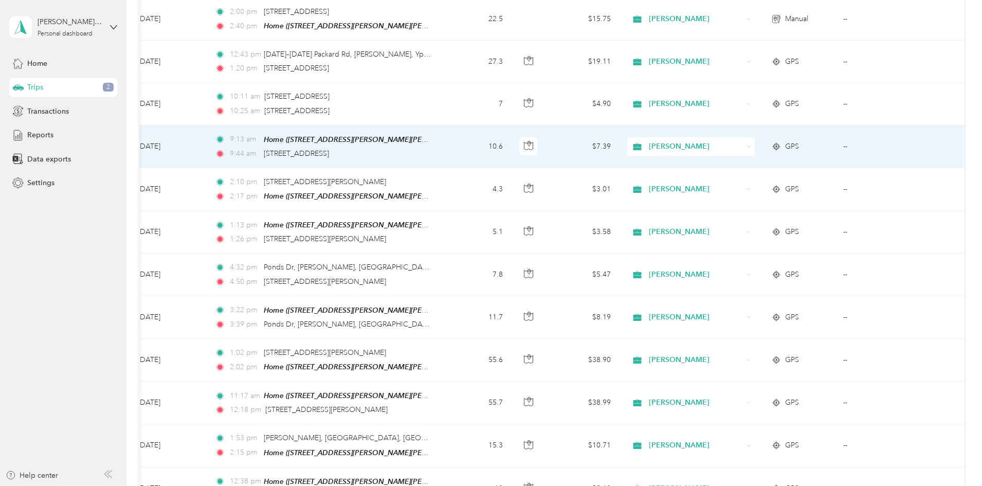
scroll to position [0, 166]
click at [835, 136] on td "--" at bounding box center [882, 146] width 94 height 43
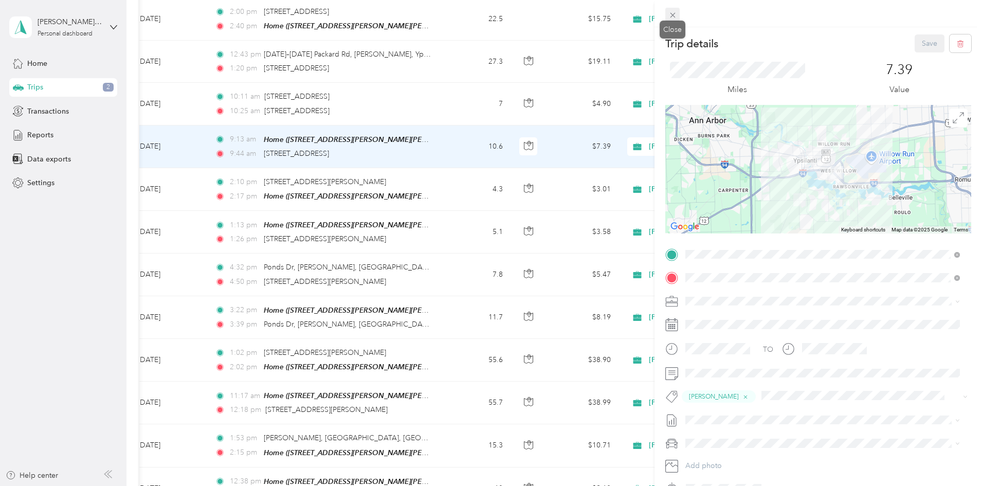
click at [672, 14] on icon at bounding box center [672, 15] width 5 height 5
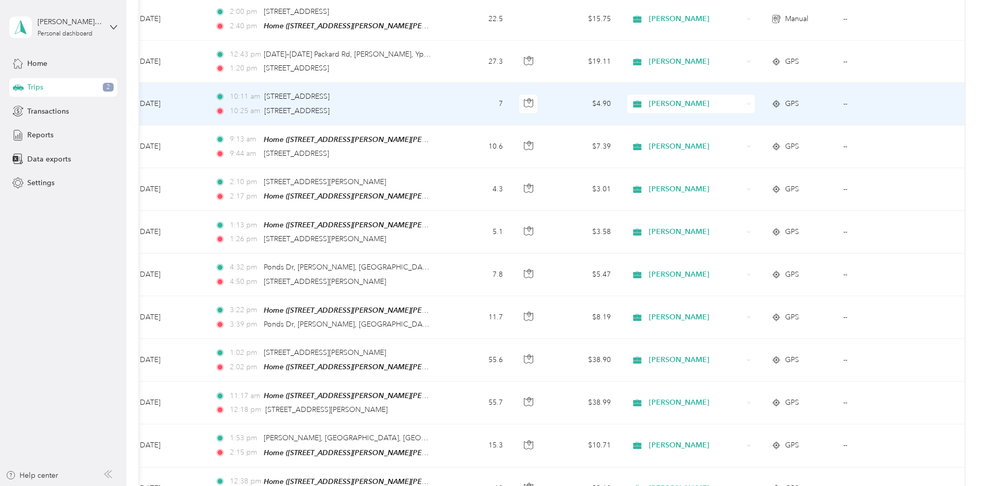
click at [835, 95] on td "--" at bounding box center [882, 104] width 94 height 42
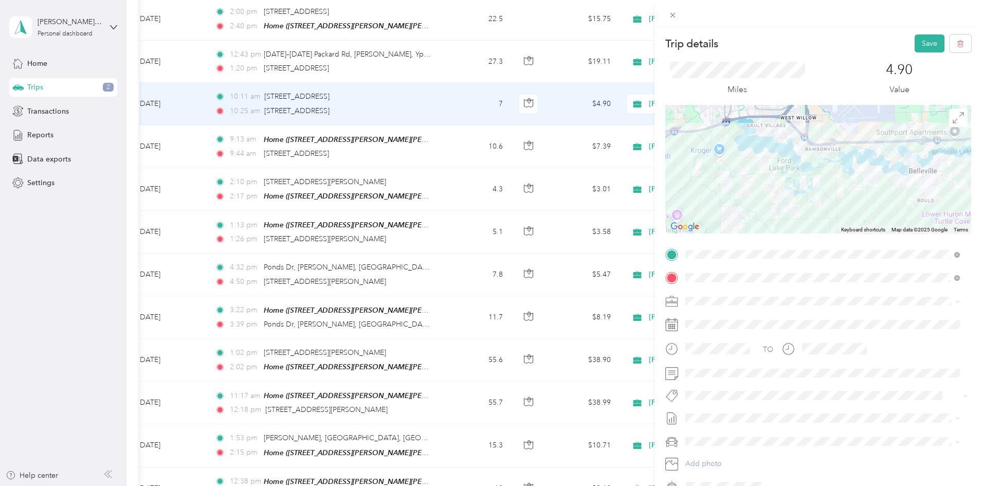
click at [703, 432] on span "[PERSON_NAME]" at bounding box center [721, 433] width 50 height 9
click at [850, 39] on button "Save" at bounding box center [930, 43] width 30 height 18
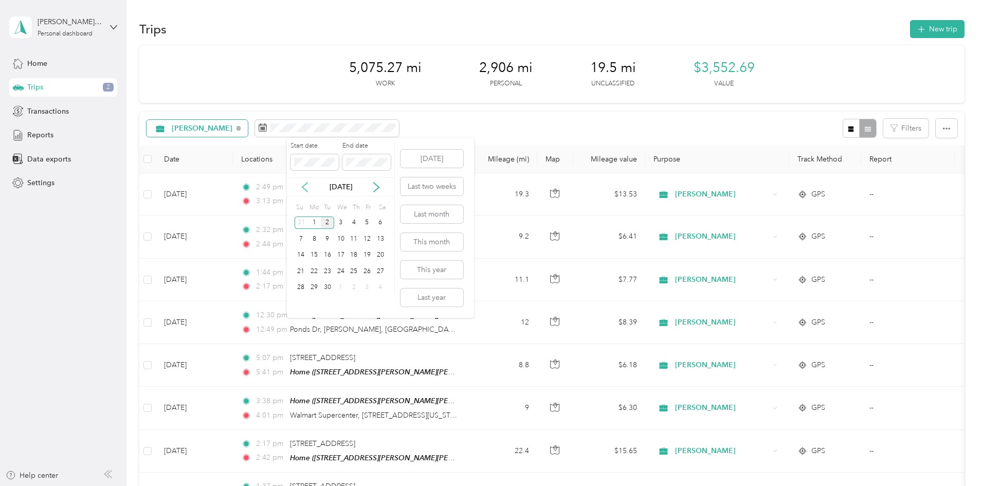
click at [306, 183] on icon at bounding box center [304, 187] width 5 height 9
click at [365, 224] on div "1" at bounding box center [366, 222] width 13 height 13
click at [303, 303] on div "31" at bounding box center [301, 303] width 13 height 13
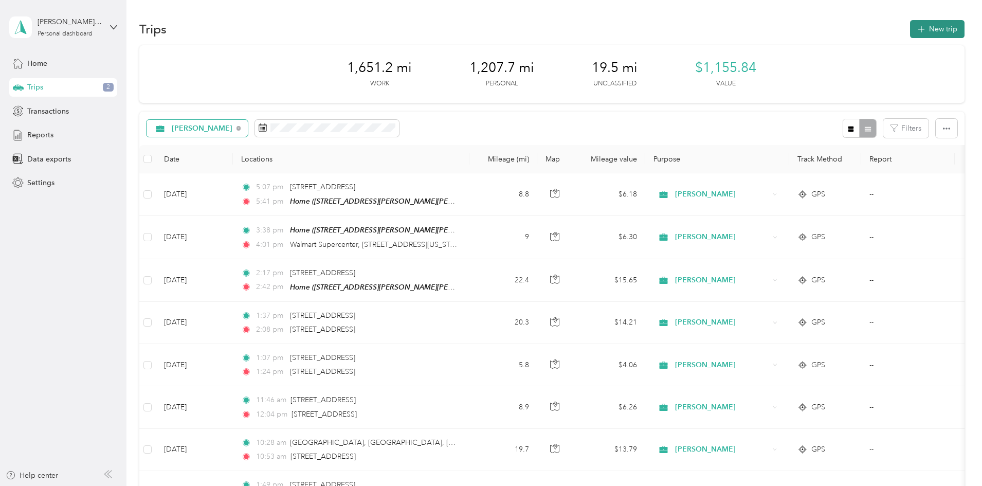
click at [850, 29] on icon "button" at bounding box center [921, 30] width 12 height 12
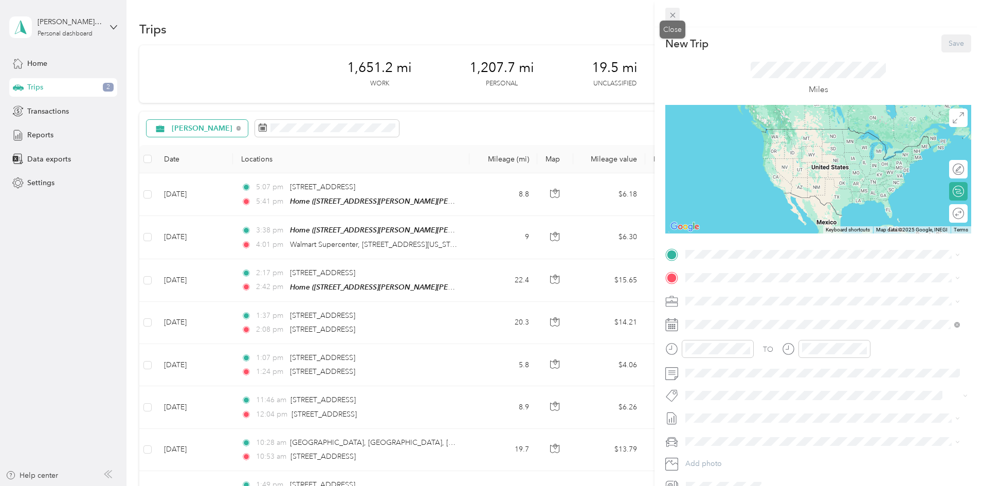
click at [669, 14] on icon at bounding box center [672, 15] width 9 height 9
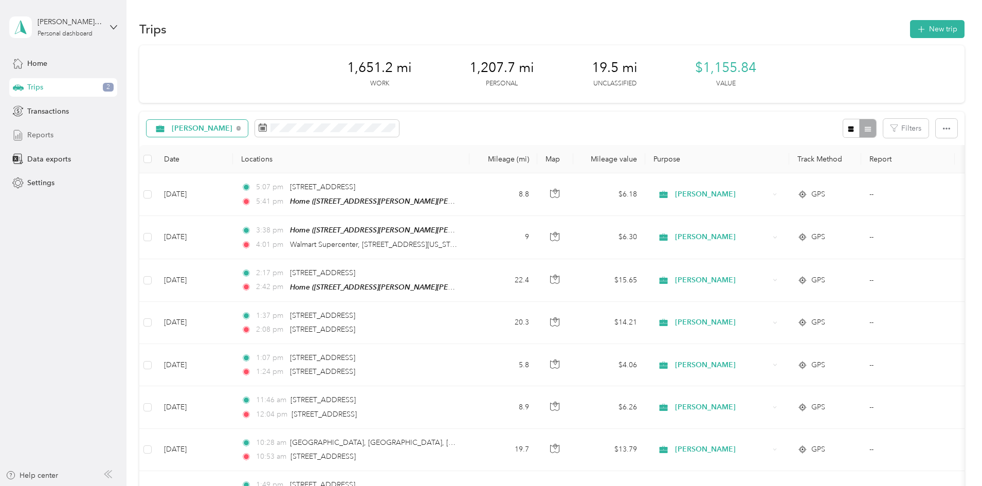
click at [40, 133] on span "Reports" at bounding box center [40, 135] width 26 height 11
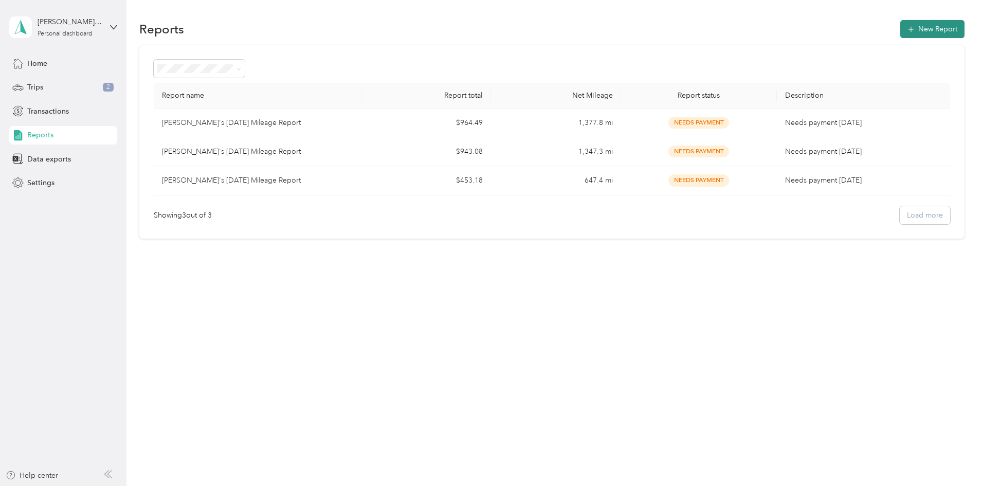
click at [850, 32] on button "New Report" at bounding box center [932, 29] width 64 height 18
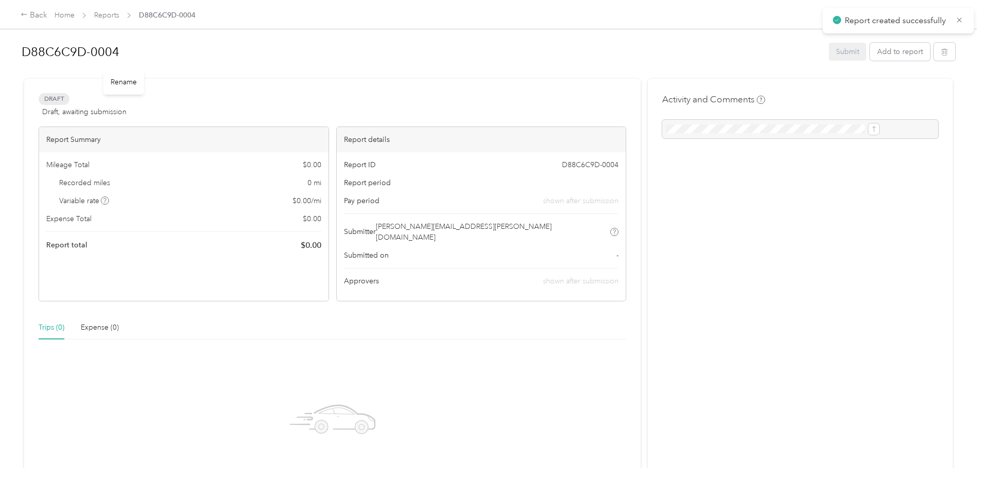
click at [137, 48] on h1 "D88C6C9D-0004" at bounding box center [422, 52] width 800 height 25
click at [319, 82] on div "Ashley's August 2025 Mileage report Submit Add to report Draft Draft, awaiting …" at bounding box center [489, 297] width 936 height 522
click at [850, 52] on button "Add to report" at bounding box center [900, 52] width 60 height 18
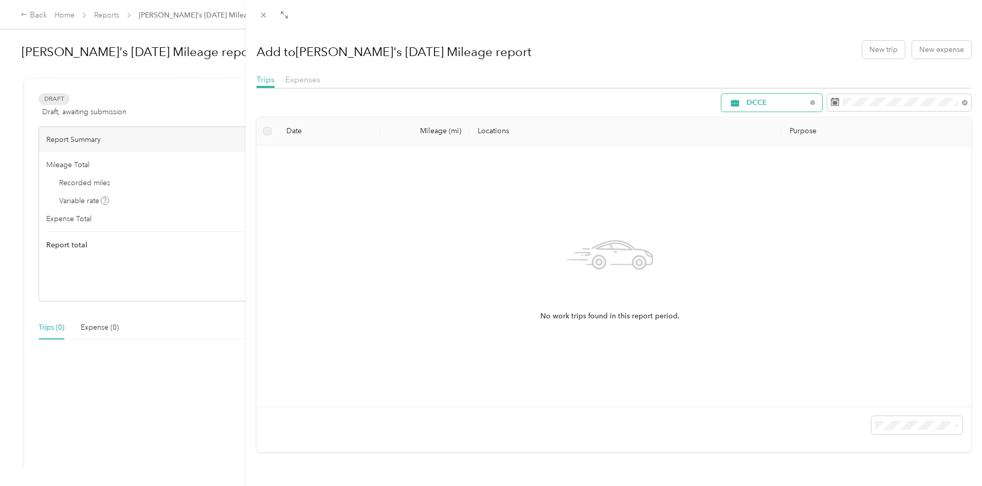
click at [775, 105] on span "DCCE" at bounding box center [776, 102] width 60 height 7
click at [767, 99] on span "DCCE" at bounding box center [768, 103] width 79 height 8
click at [757, 171] on span "[PERSON_NAME]" at bounding box center [773, 173] width 68 height 11
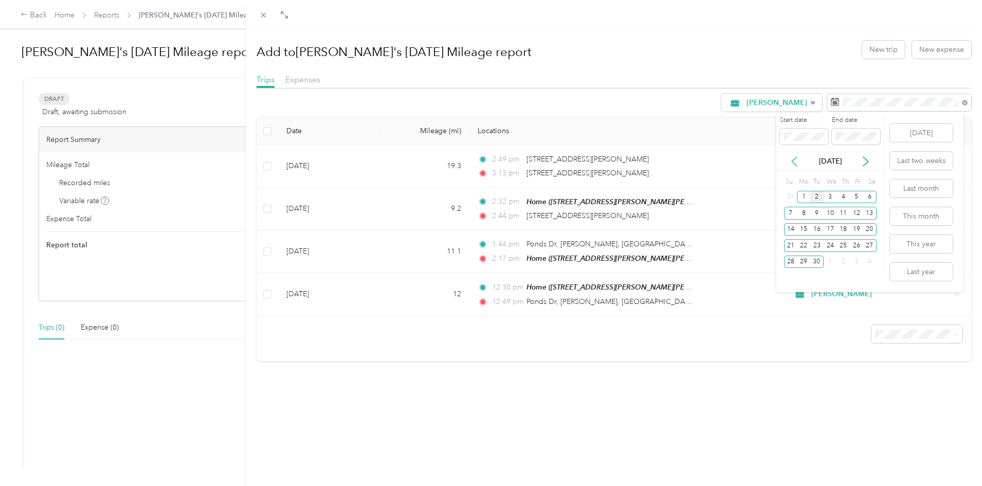
click at [793, 161] on icon at bounding box center [794, 161] width 5 height 9
click at [850, 196] on div "1" at bounding box center [856, 197] width 13 height 13
click at [791, 278] on div "31" at bounding box center [790, 277] width 13 height 13
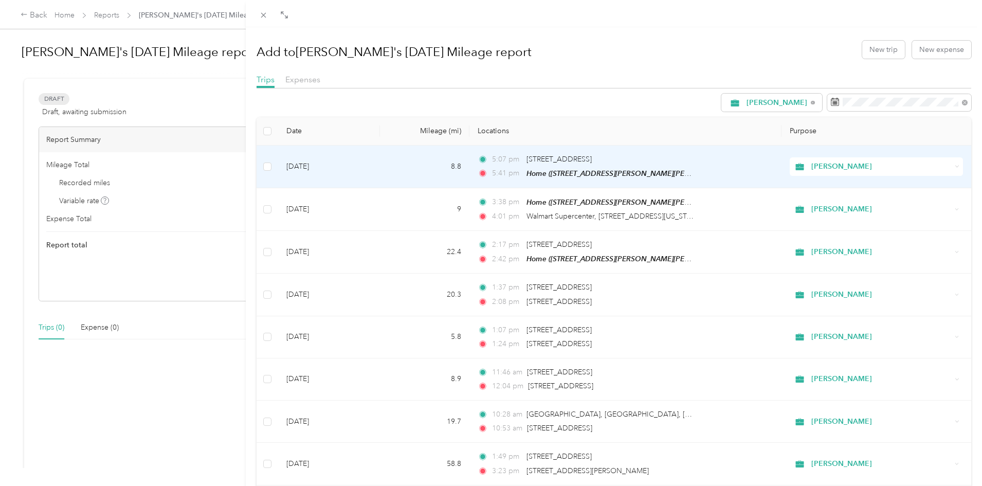
click at [850, 167] on icon at bounding box center [957, 167] width 3 height 2
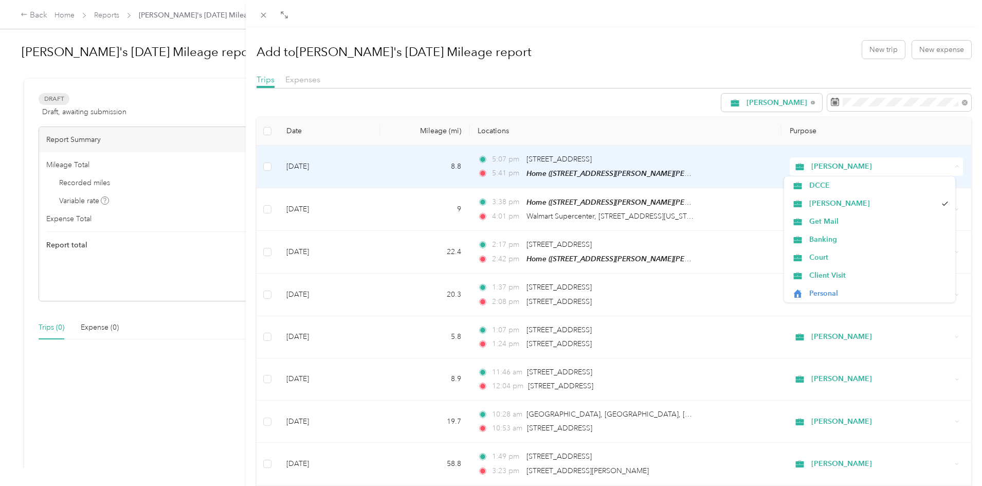
click at [850, 167] on icon at bounding box center [957, 166] width 5 height 5
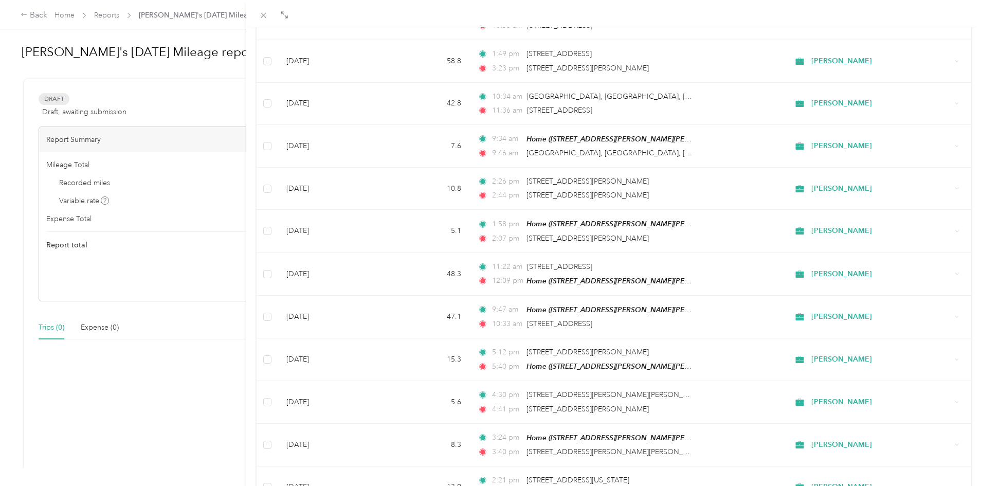
scroll to position [796, 0]
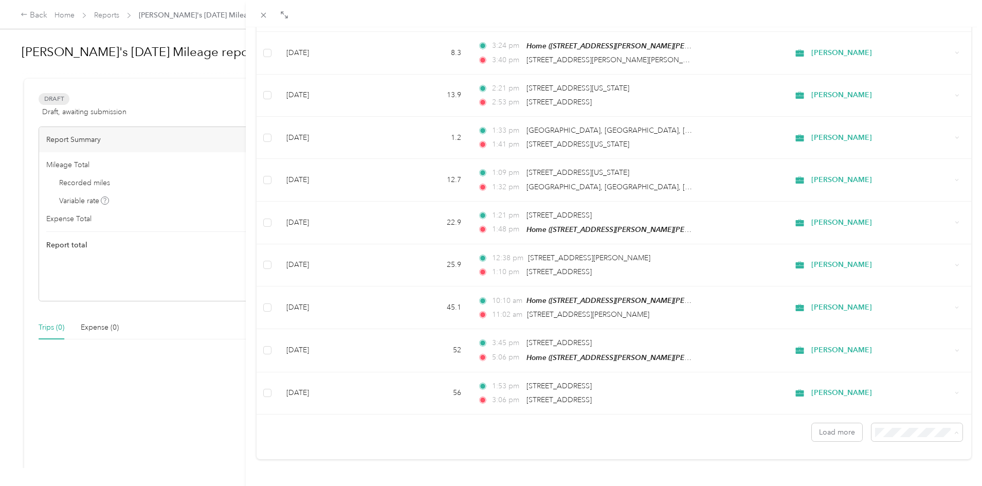
click at [850, 411] on li "100 per load" at bounding box center [909, 405] width 91 height 18
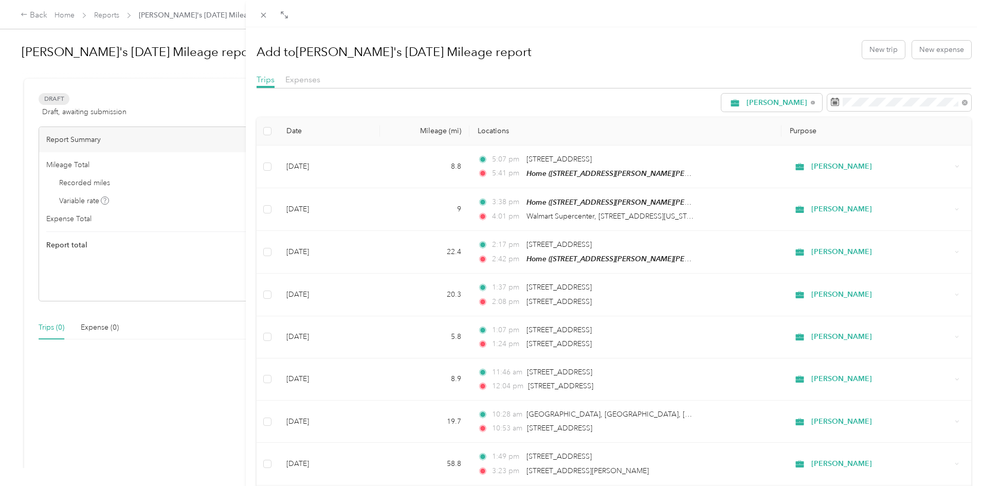
click at [144, 20] on div "Add to Ashley's August 2025 Mileage report New trip New expense Trips Expenses …" at bounding box center [491, 243] width 982 height 486
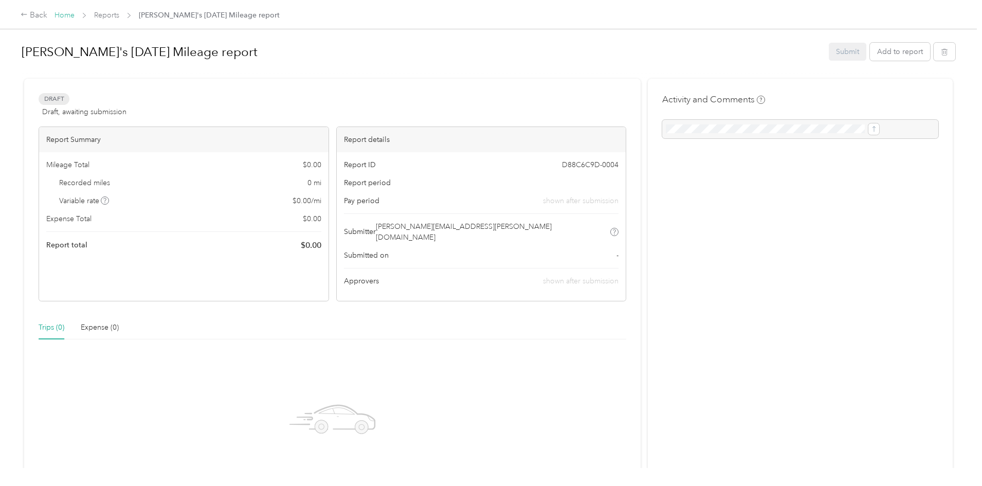
click at [75, 19] on link "Home" at bounding box center [64, 15] width 20 height 9
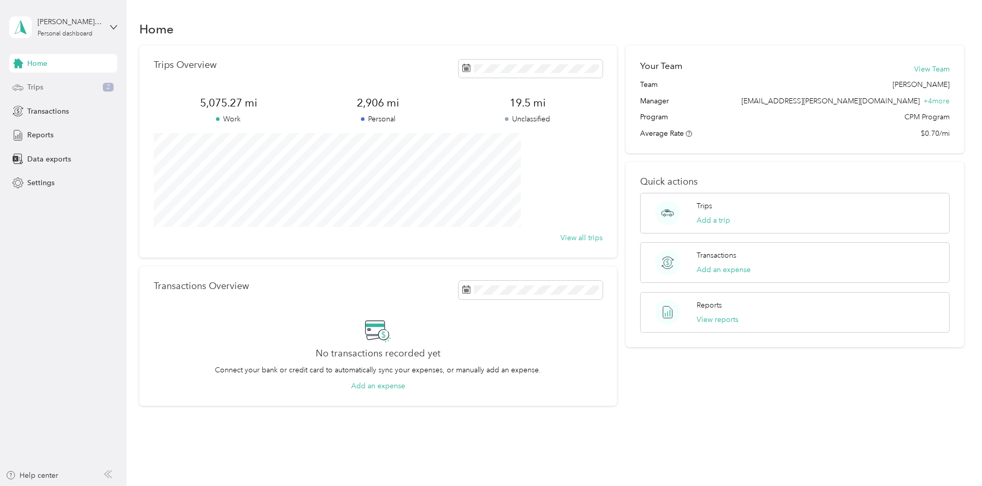
click at [38, 87] on span "Trips" at bounding box center [35, 87] width 16 height 11
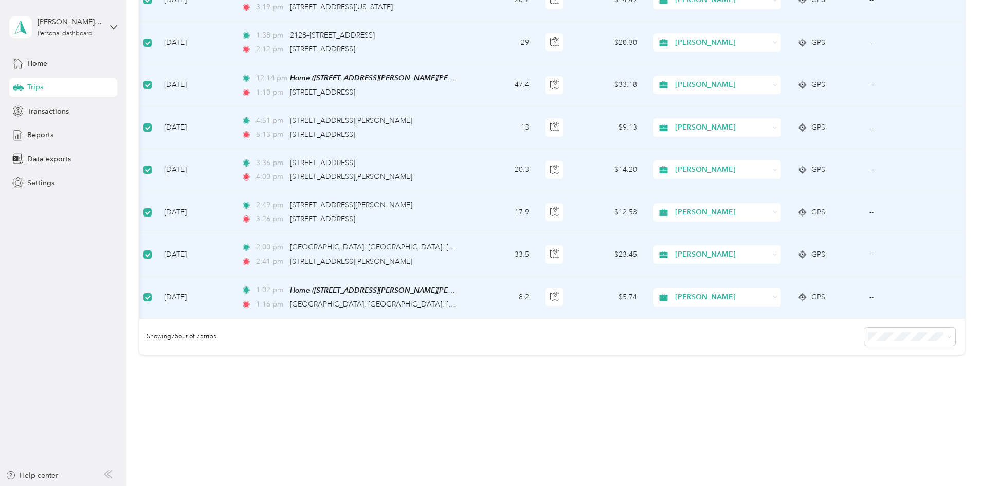
scroll to position [0, 166]
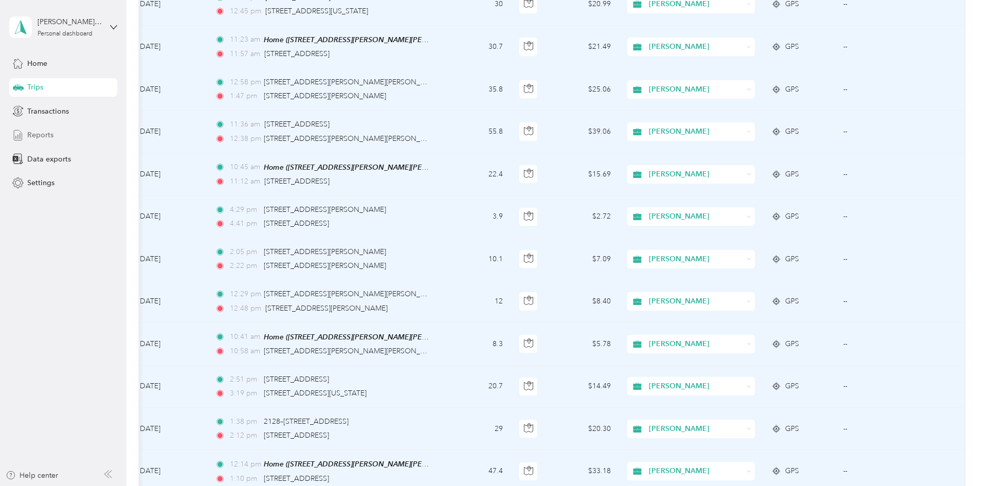
click at [38, 138] on span "Reports" at bounding box center [40, 135] width 26 height 11
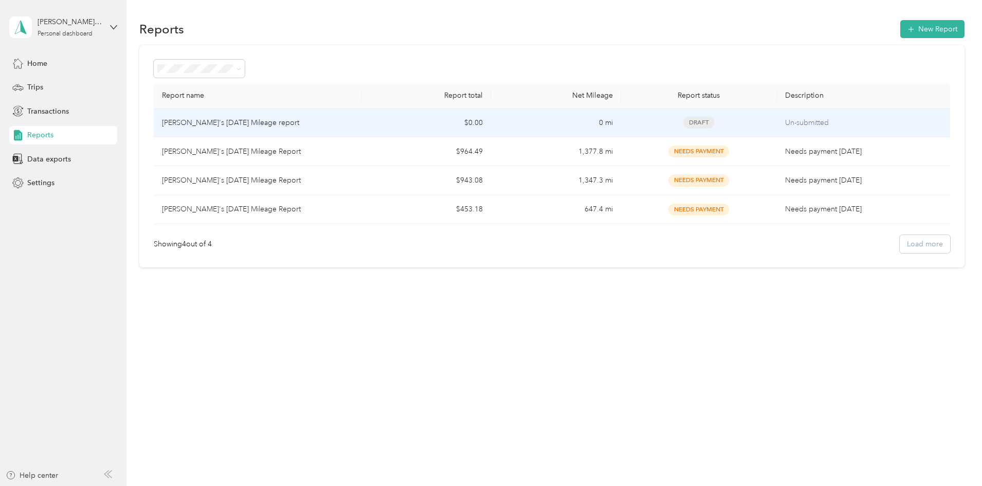
click at [299, 119] on p "[PERSON_NAME]'s [DATE] Mileage report" at bounding box center [230, 122] width 137 height 11
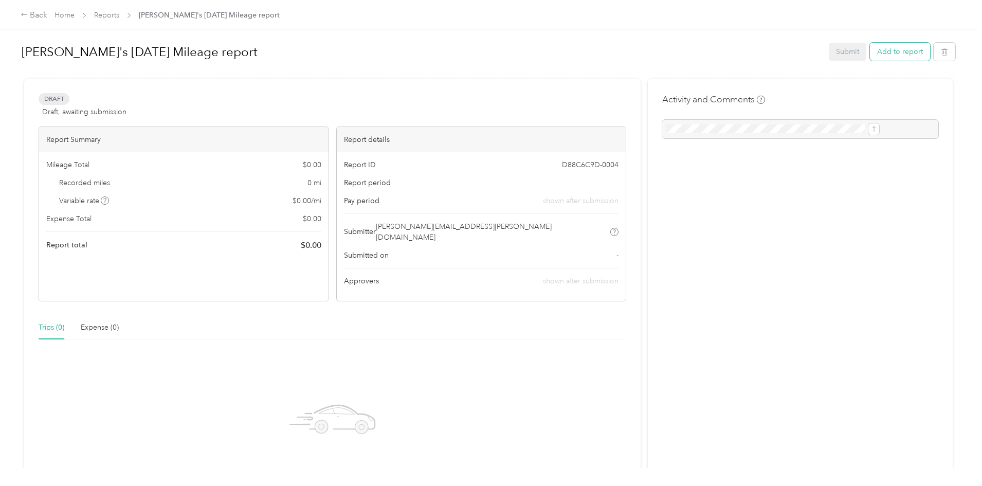
click at [850, 51] on button "Add to report" at bounding box center [900, 52] width 60 height 18
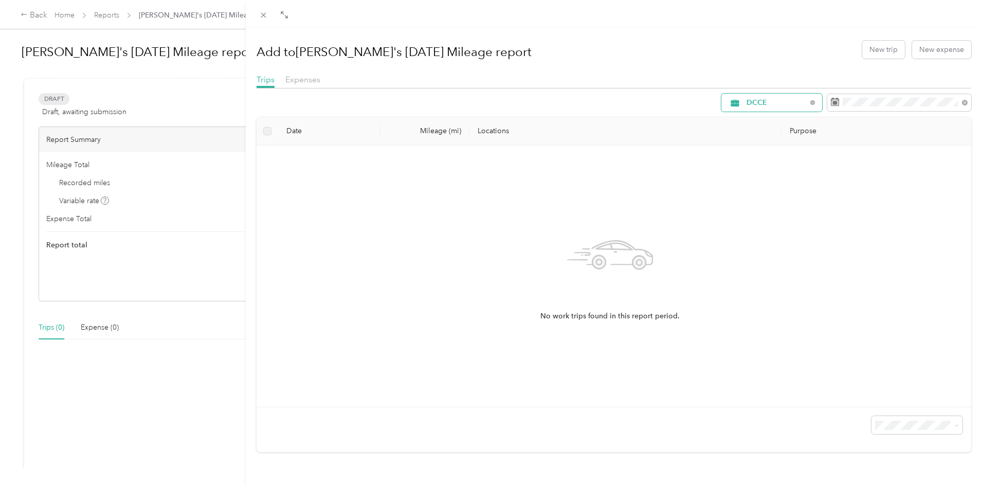
click at [768, 103] on span "DCCE" at bounding box center [776, 102] width 60 height 7
click at [736, 176] on span "[PERSON_NAME]" at bounding box center [764, 175] width 86 height 11
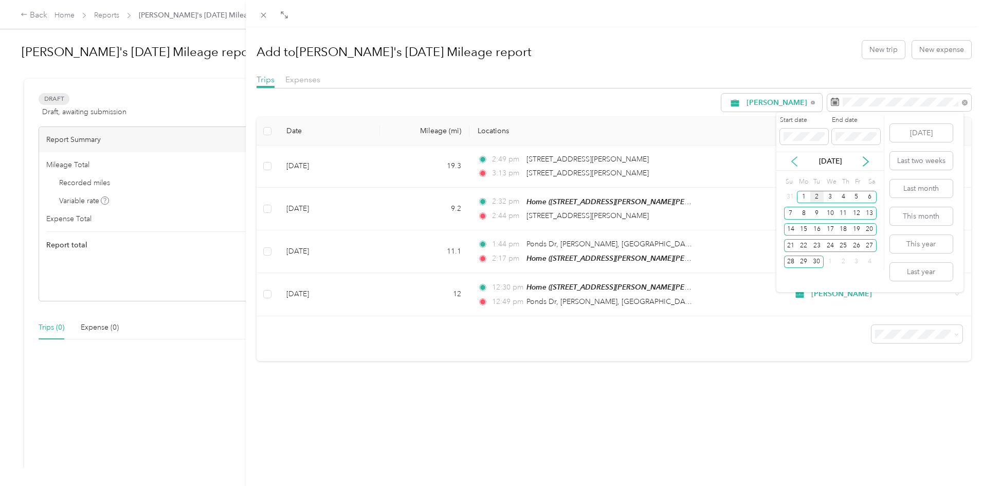
click at [798, 163] on icon at bounding box center [794, 161] width 10 height 10
click at [850, 197] on div "1" at bounding box center [856, 197] width 13 height 13
click at [789, 278] on div "31" at bounding box center [790, 277] width 13 height 13
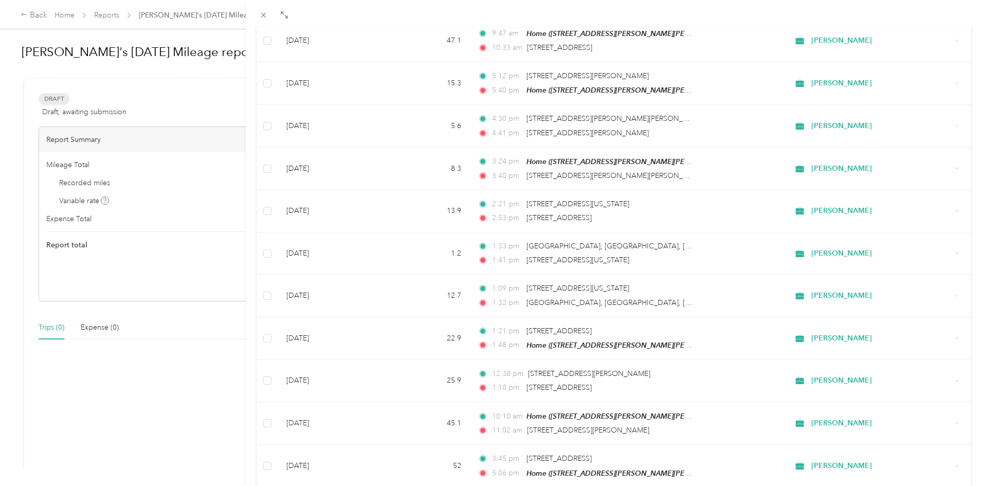
scroll to position [796, 0]
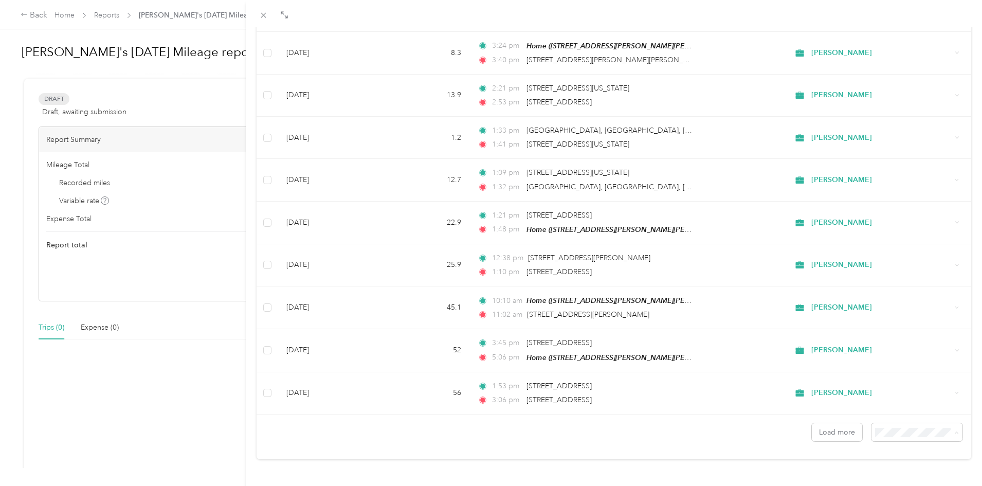
click at [850, 406] on span "100 per load" at bounding box center [892, 405] width 42 height 9
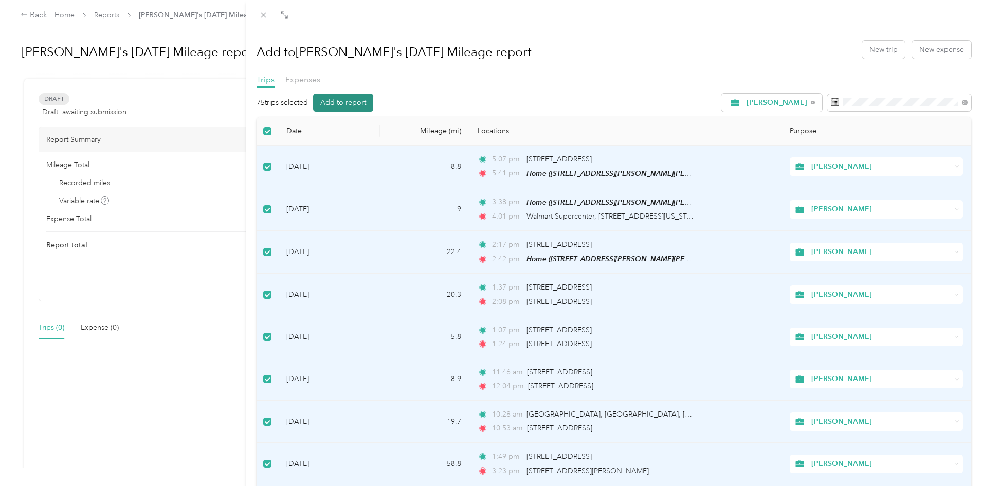
click at [338, 100] on button "Add to report" at bounding box center [343, 103] width 60 height 18
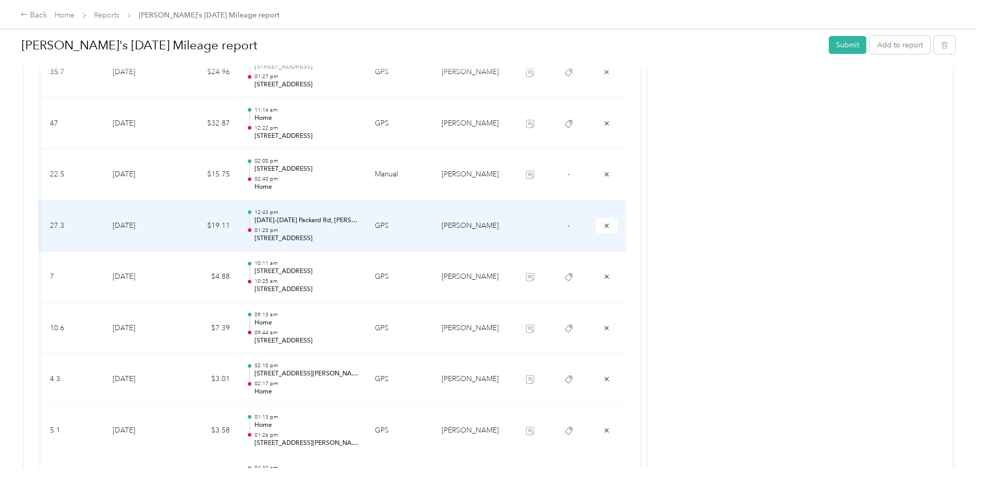
scroll to position [0, 124]
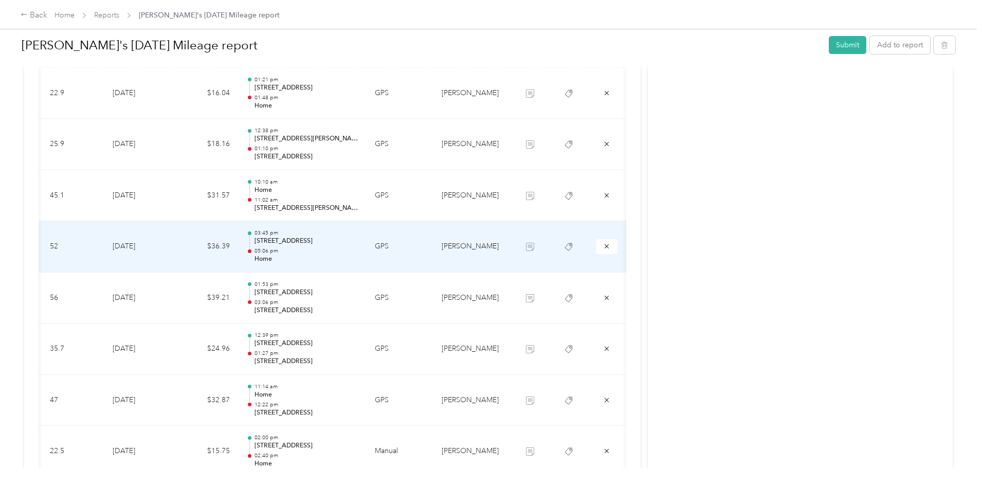
scroll to position [0, 124]
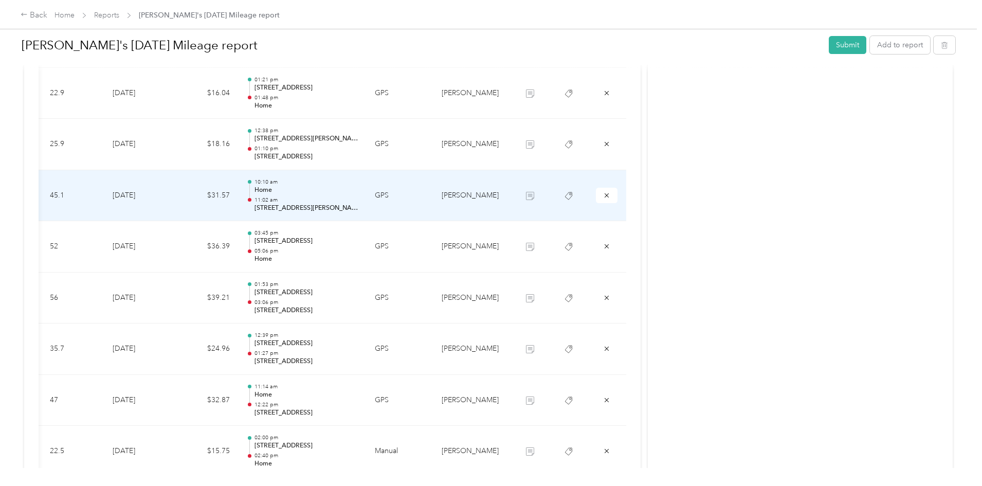
click at [526, 192] on icon at bounding box center [530, 196] width 8 height 8
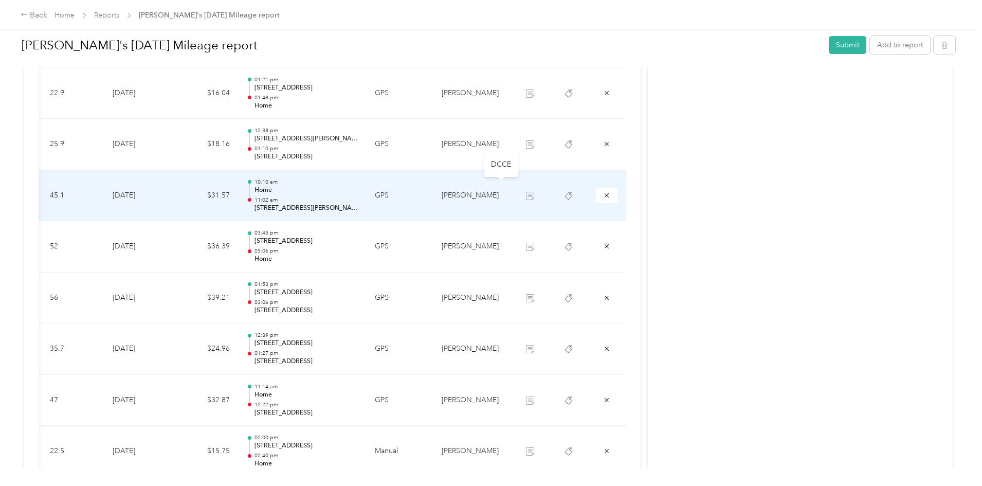
click at [526, 192] on icon at bounding box center [530, 196] width 8 height 8
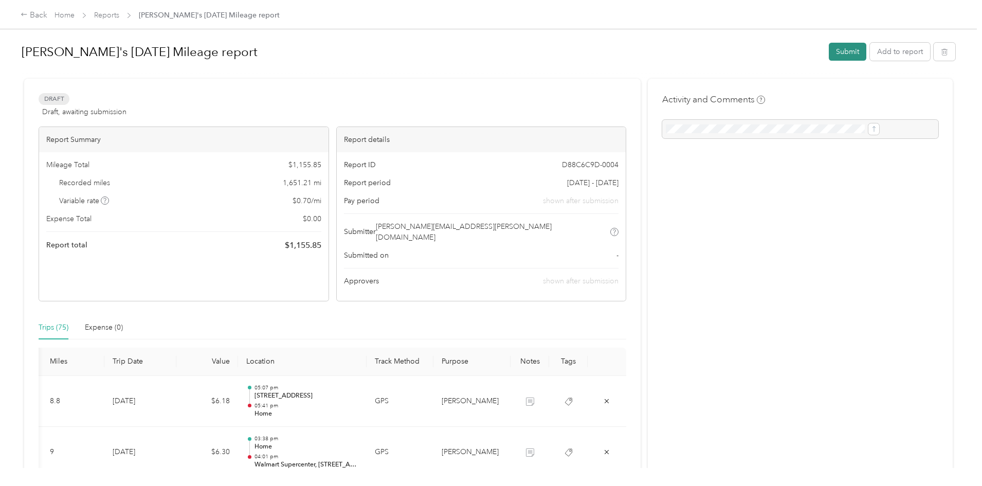
click at [829, 48] on button "Submit" at bounding box center [848, 52] width 38 height 18
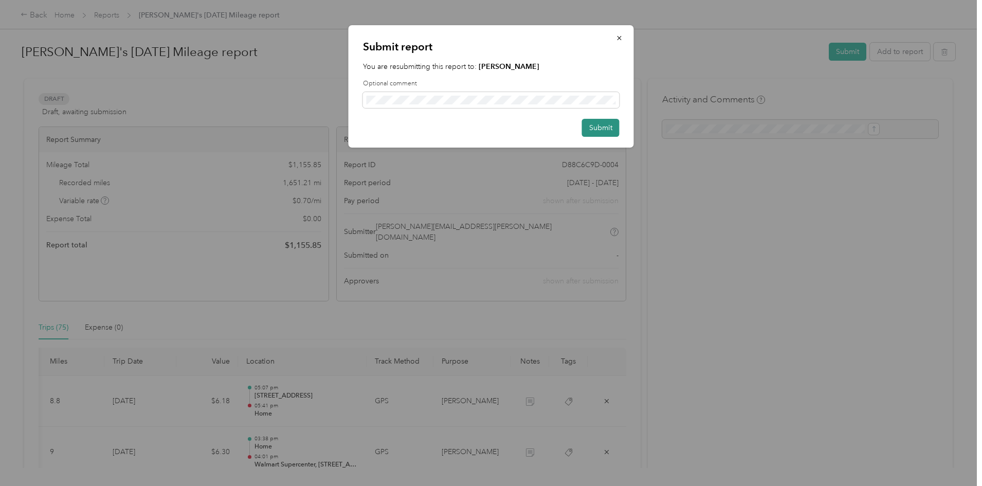
click at [594, 127] on button "Submit" at bounding box center [601, 128] width 38 height 18
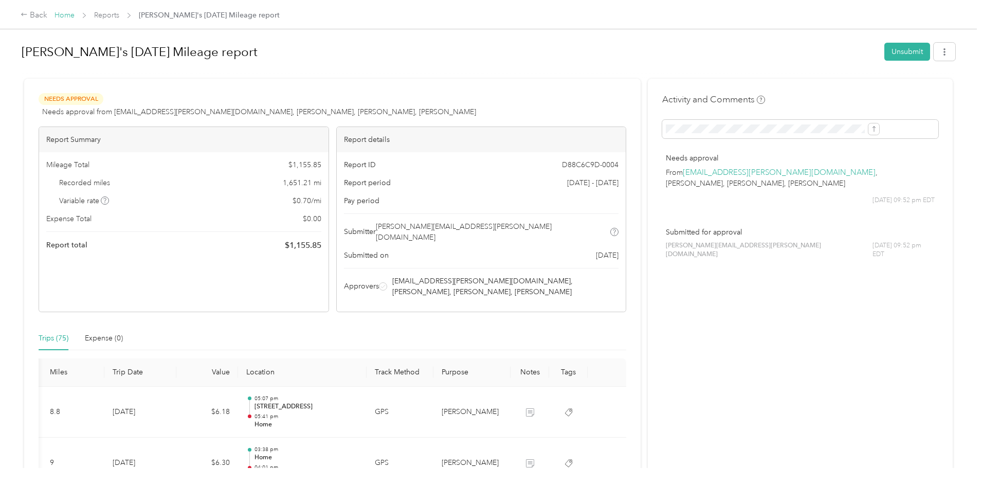
click at [75, 15] on link "Home" at bounding box center [64, 15] width 20 height 9
